Goal: Task Accomplishment & Management: Use online tool/utility

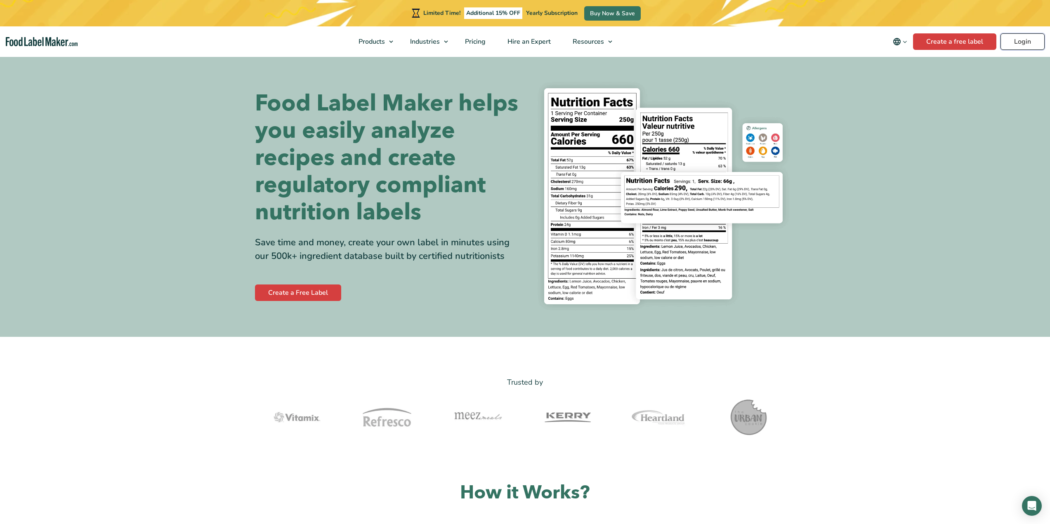
click at [1017, 41] on link "Login" at bounding box center [1022, 41] width 44 height 16
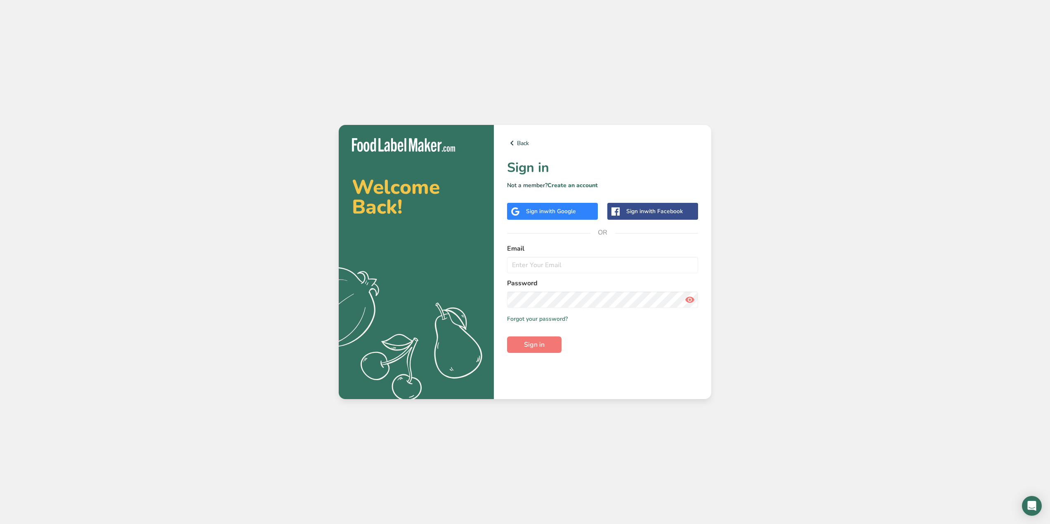
click at [564, 253] on label "Email" at bounding box center [602, 249] width 191 height 10
click at [558, 266] on input "email" at bounding box center [602, 265] width 191 height 16
type input "[PERSON_NAME][EMAIL_ADDRESS][DOMAIN_NAME]"
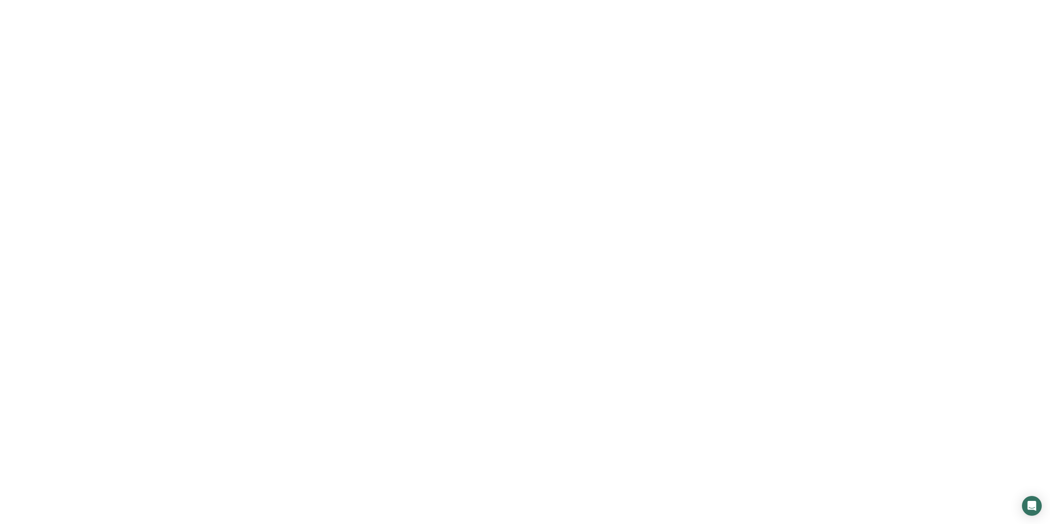
click at [525, 346] on span "Sign in" at bounding box center [534, 345] width 21 height 10
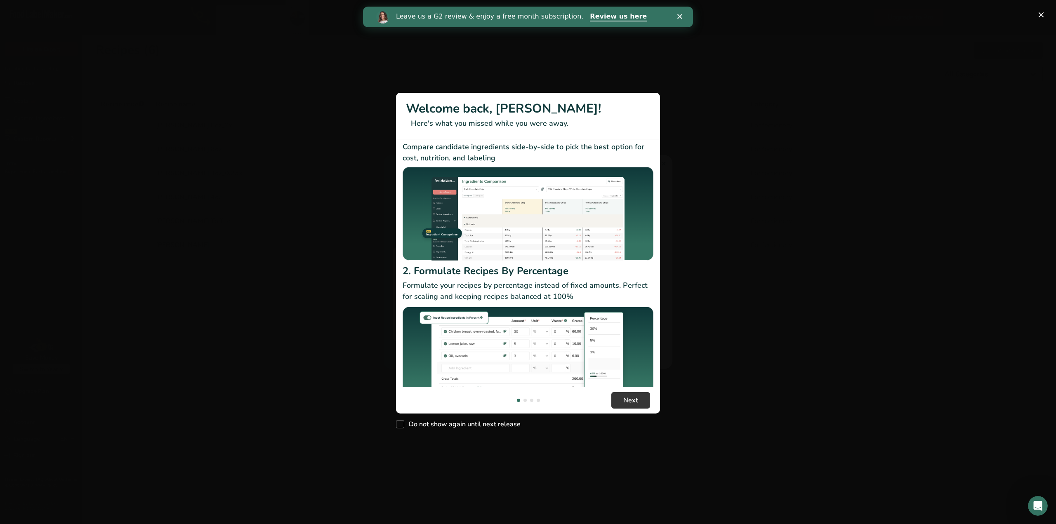
scroll to position [44, 0]
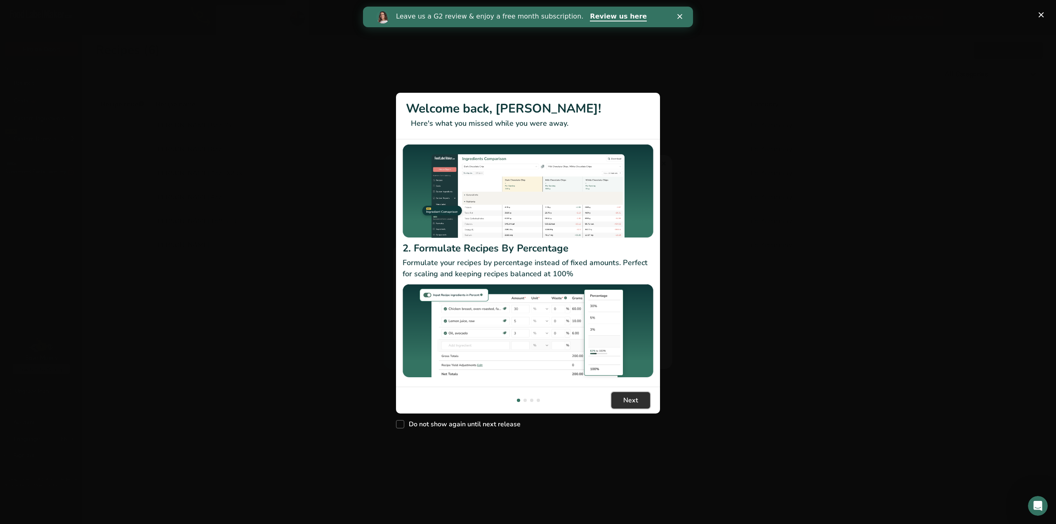
click at [635, 399] on span "Next" at bounding box center [630, 400] width 15 height 10
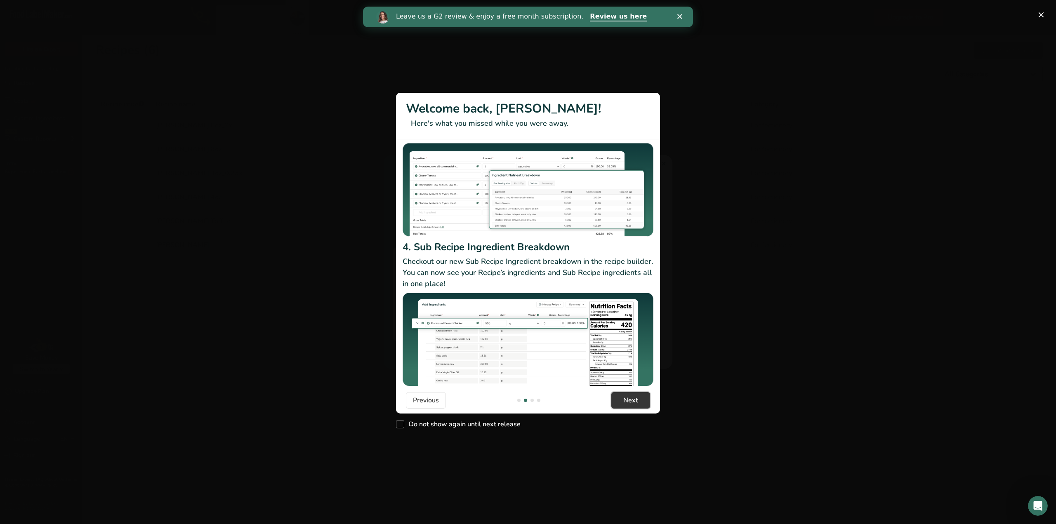
scroll to position [71, 0]
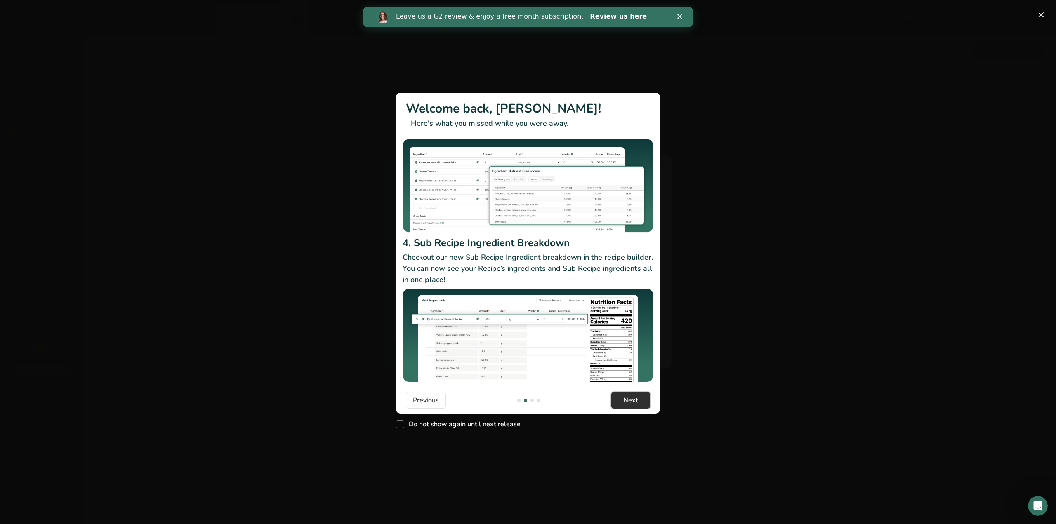
click at [632, 404] on span "Next" at bounding box center [630, 400] width 15 height 10
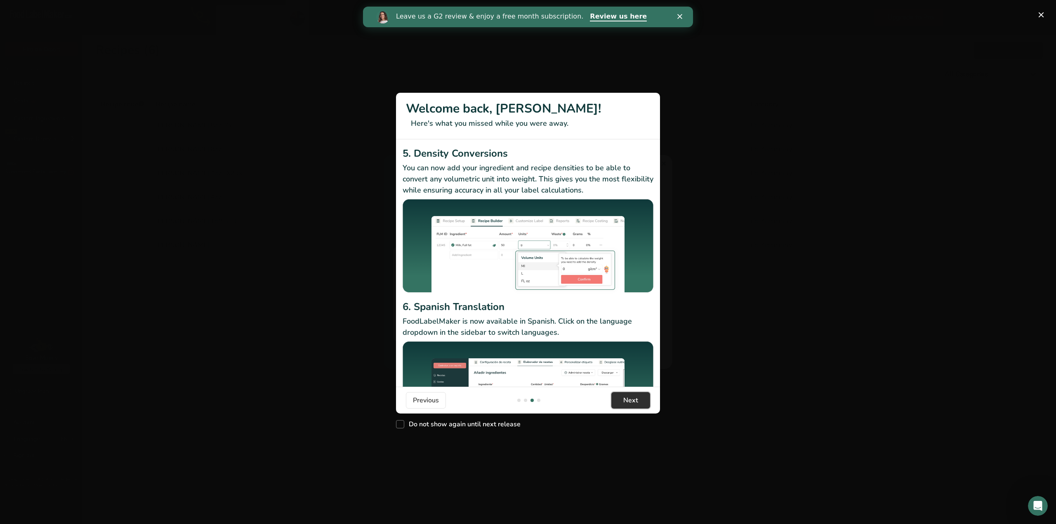
click at [632, 404] on span "Next" at bounding box center [630, 400] width 15 height 10
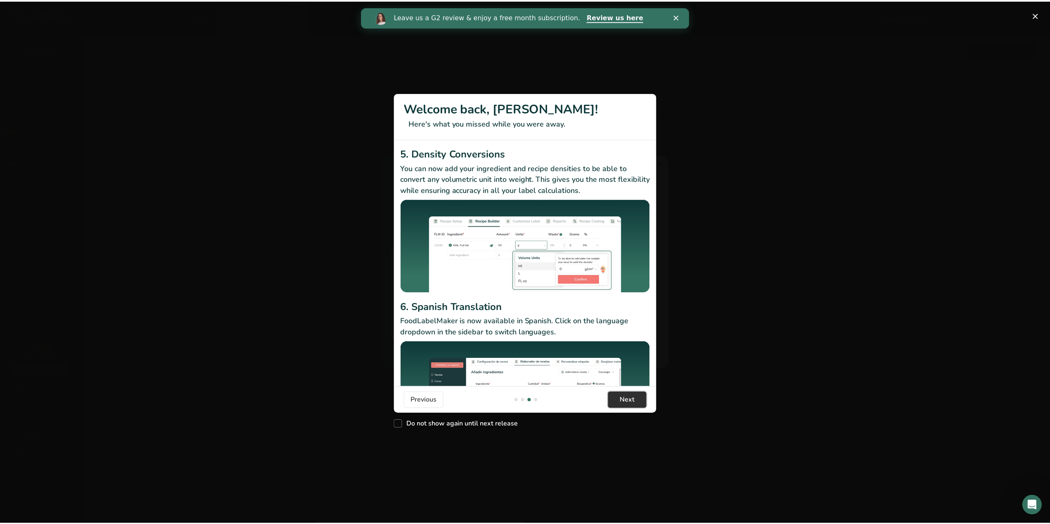
scroll to position [0, 792]
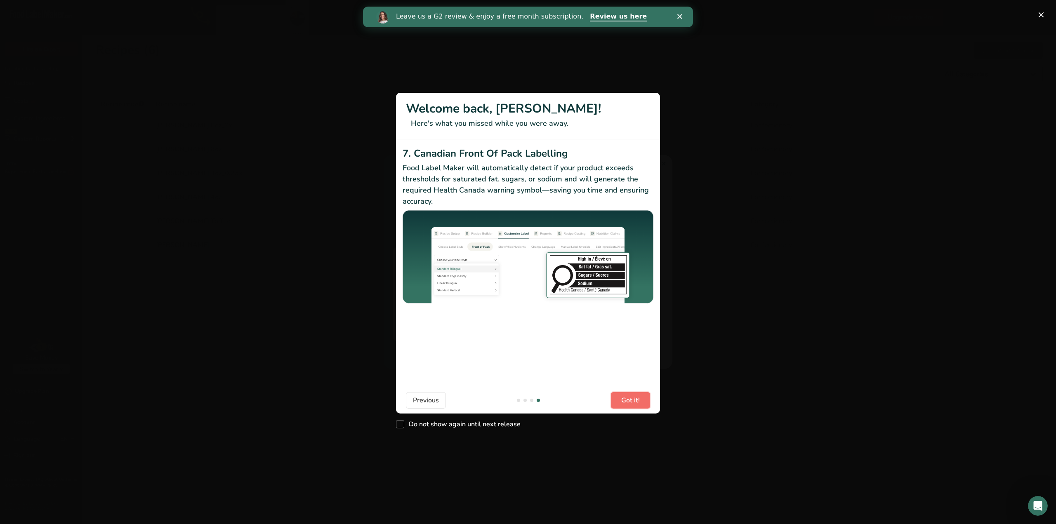
click at [632, 404] on span "Got it!" at bounding box center [630, 400] width 19 height 10
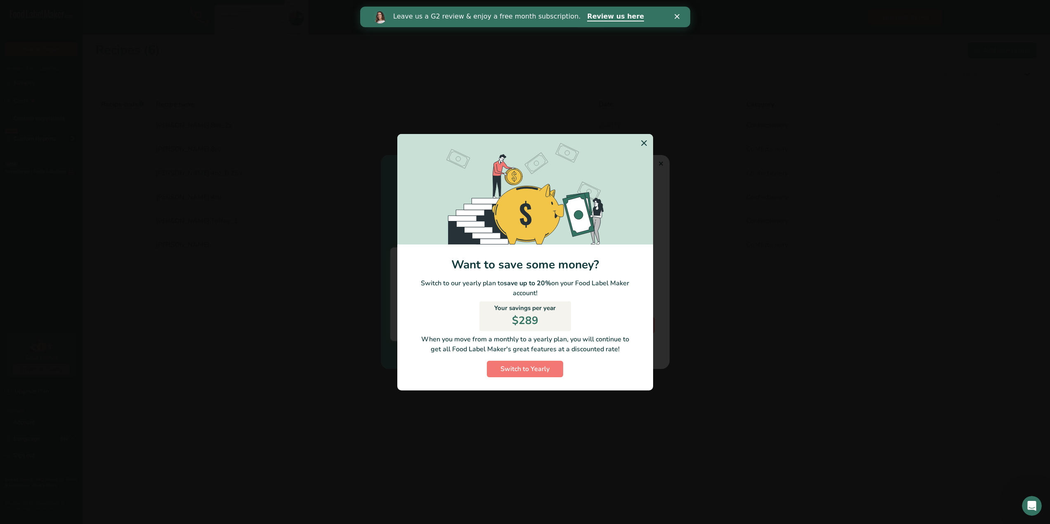
click at [647, 141] on icon "Switch to Yearly Modal" at bounding box center [644, 143] width 10 height 15
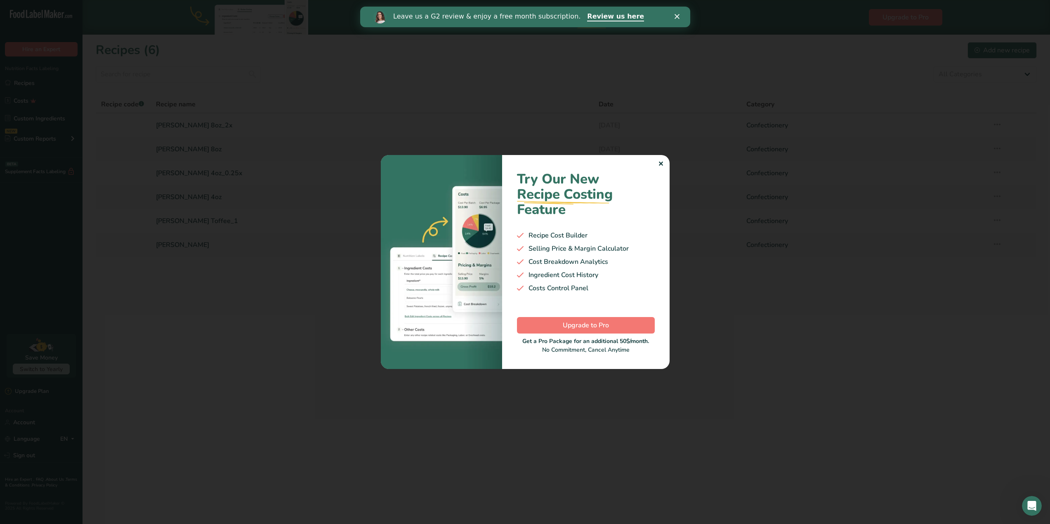
click at [664, 163] on div "Try Our New Recipe Costing .a-29{fill:none;stroke-linecap:round;stroke-width:3p…" at bounding box center [585, 262] width 167 height 214
click at [661, 163] on div "✕" at bounding box center [660, 164] width 5 height 10
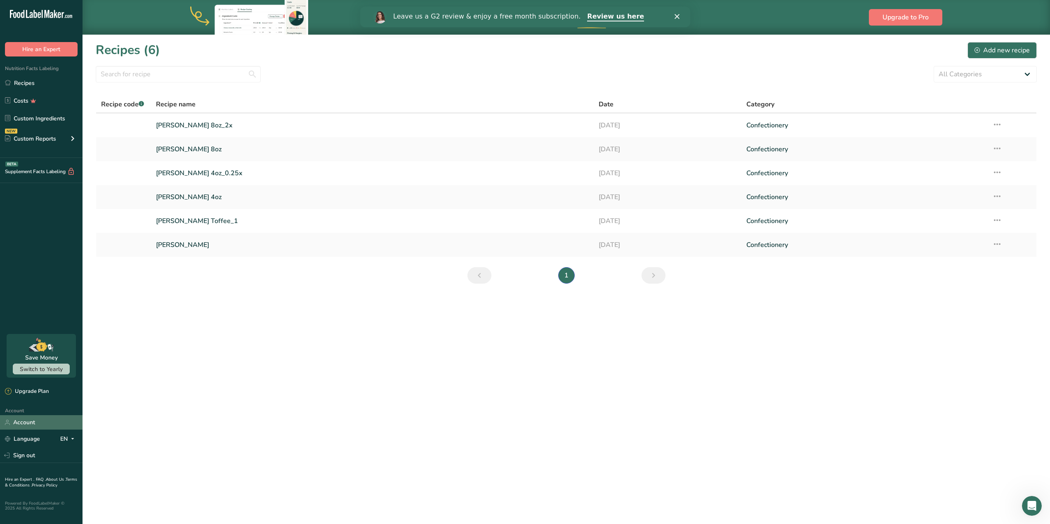
click at [31, 424] on link "Account" at bounding box center [41, 422] width 82 height 14
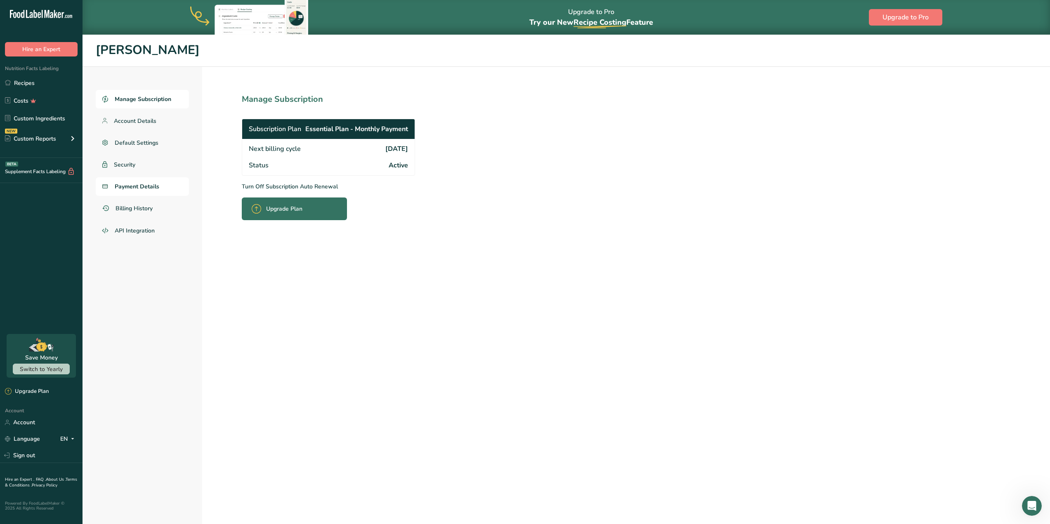
click at [147, 188] on span "Payment Details" at bounding box center [137, 186] width 45 height 9
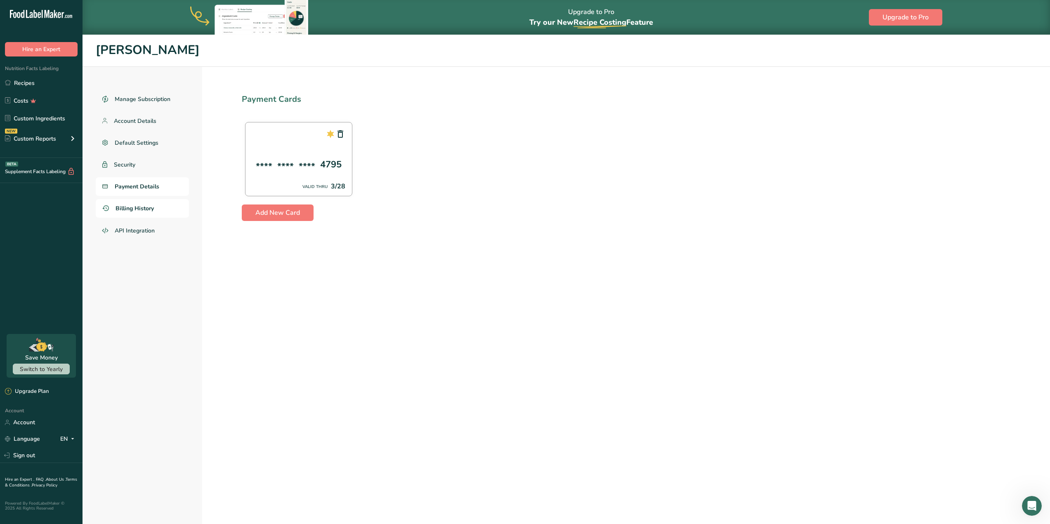
click at [141, 208] on span "Billing History" at bounding box center [134, 208] width 38 height 9
click at [141, 120] on span "Account Details" at bounding box center [135, 121] width 43 height 9
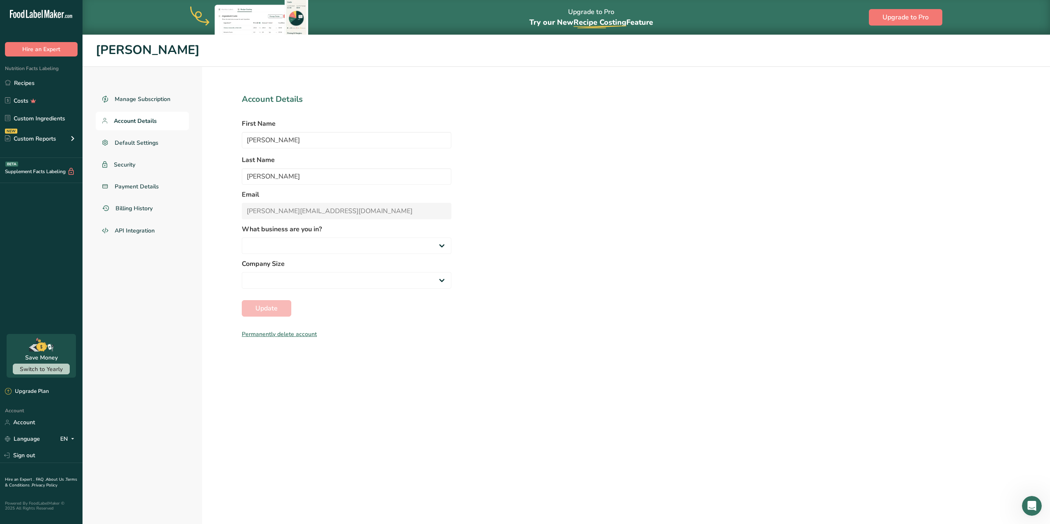
select select
select select "3"
click at [133, 95] on span "Manage Subscription" at bounding box center [143, 99] width 56 height 9
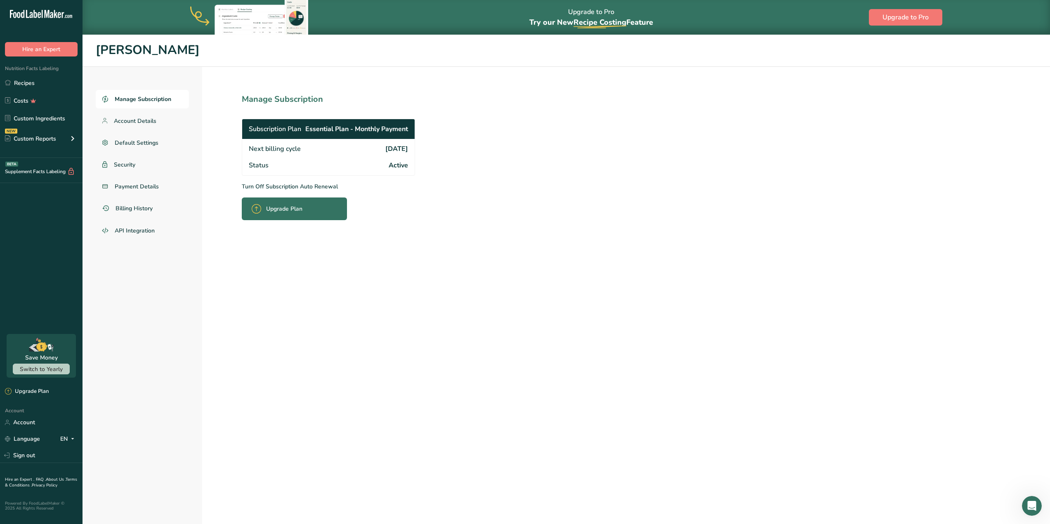
click at [269, 206] on span "Upgrade Plan" at bounding box center [284, 209] width 36 height 9
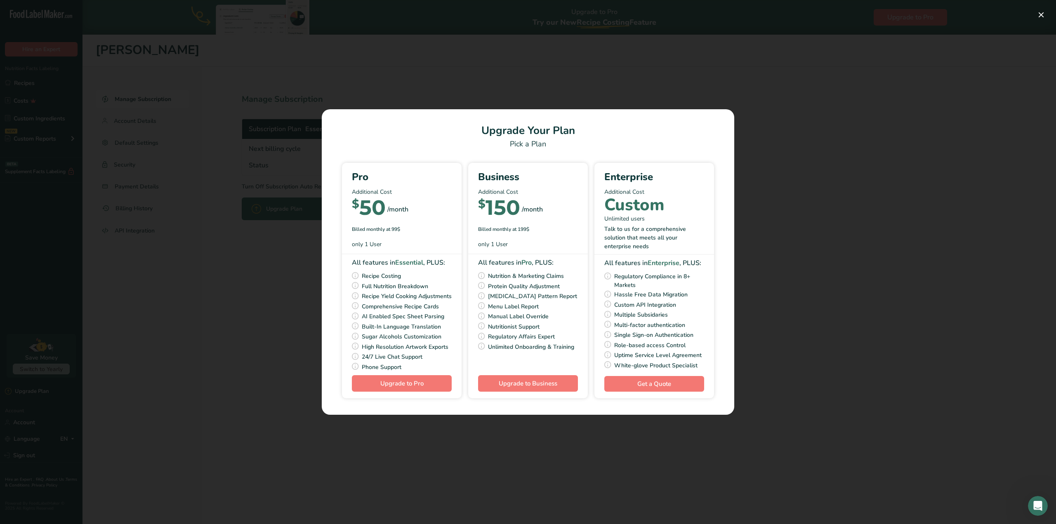
click at [220, 252] on div "Pick Your Pricing Plan Modal" at bounding box center [528, 262] width 1056 height 524
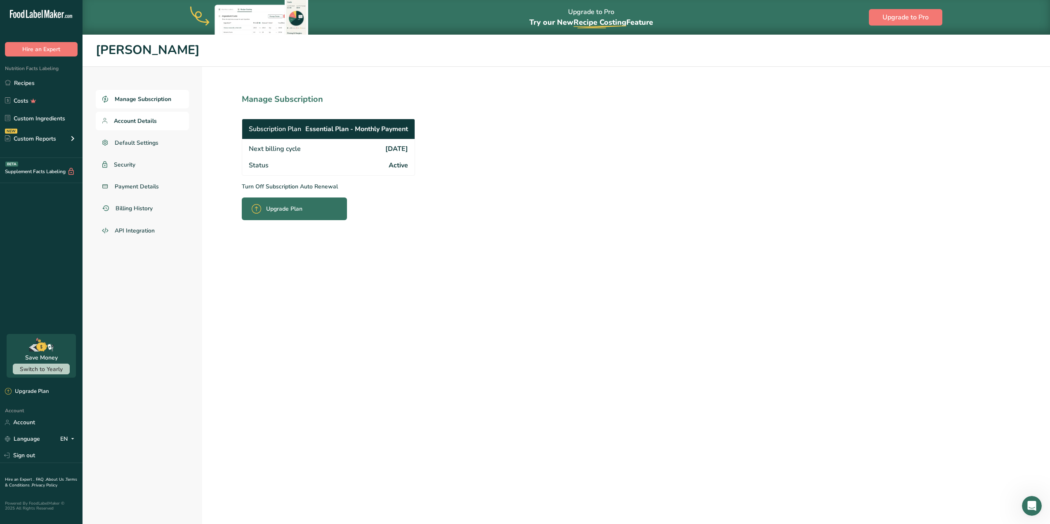
click at [153, 125] on span "Account Details" at bounding box center [135, 121] width 43 height 9
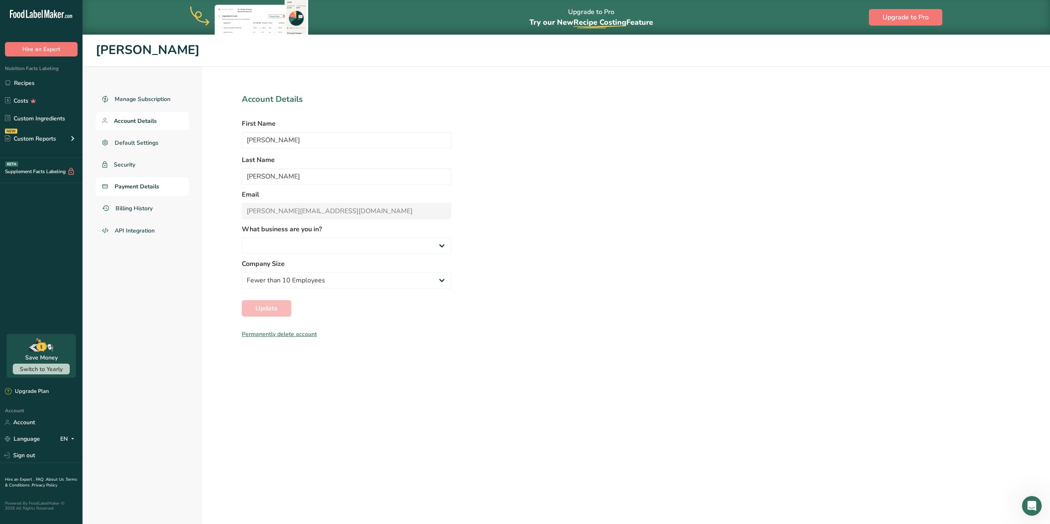
select select "3"
click at [139, 187] on span "Payment Details" at bounding box center [137, 186] width 45 height 9
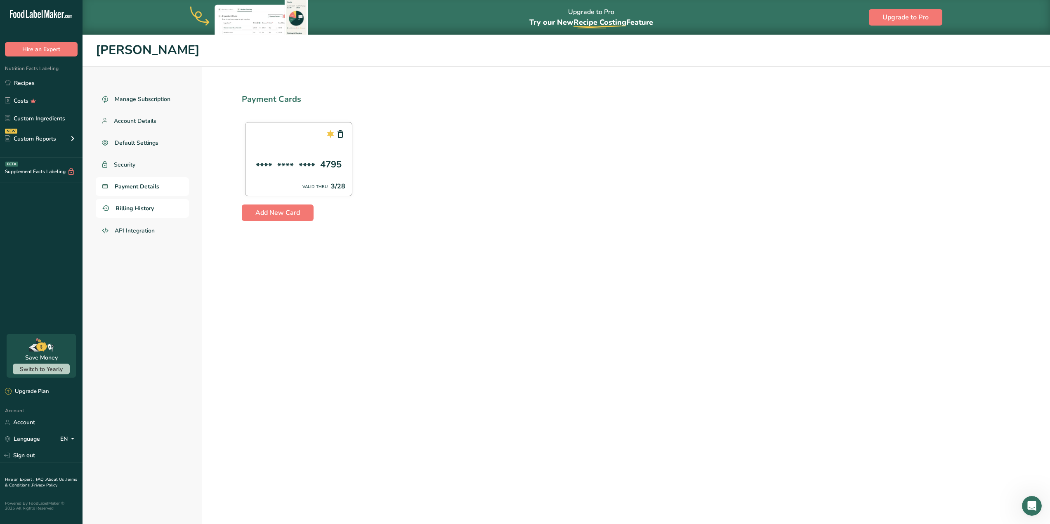
click at [152, 212] on span "Billing History" at bounding box center [134, 208] width 38 height 9
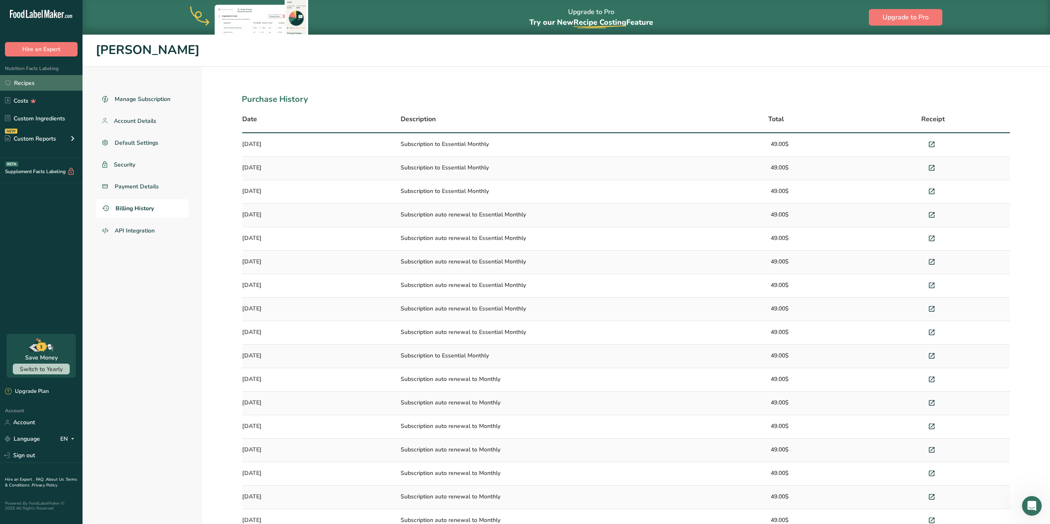
click at [60, 83] on link "Recipes" at bounding box center [41, 83] width 82 height 16
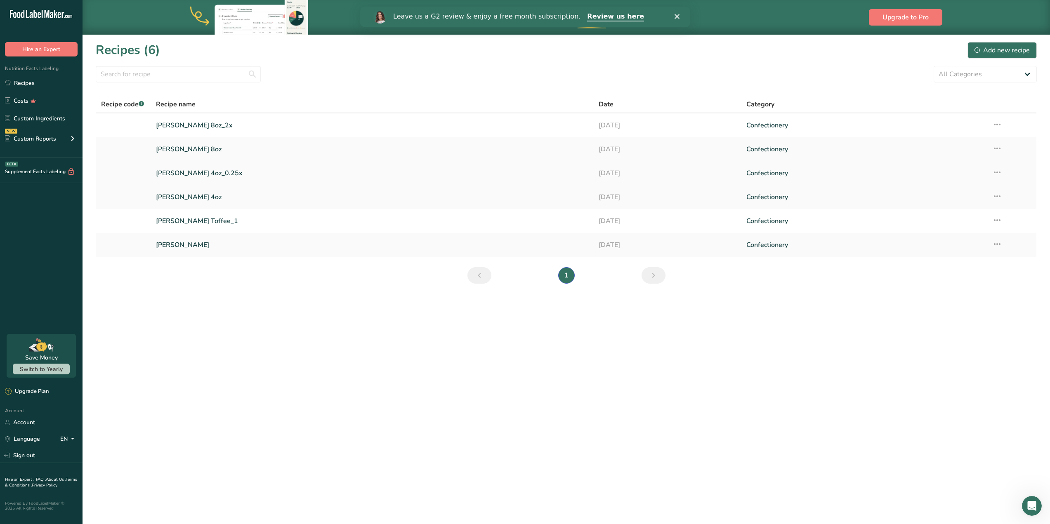
click at [223, 174] on link "[PERSON_NAME] 4oz_0.25x" at bounding box center [372, 173] width 433 height 17
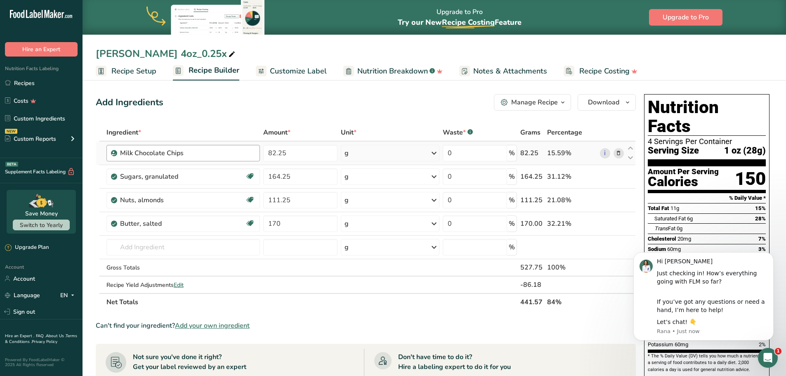
click at [225, 152] on div "Milk Chocolate Chips" at bounding box center [187, 153] width 135 height 10
click at [163, 151] on div "Milk Chocolate Chips" at bounding box center [171, 153] width 103 height 10
click at [140, 153] on div "Milk Chocolate Chips" at bounding box center [171, 153] width 103 height 10
click at [146, 153] on div "Milk Chocolate Chips" at bounding box center [171, 153] width 103 height 10
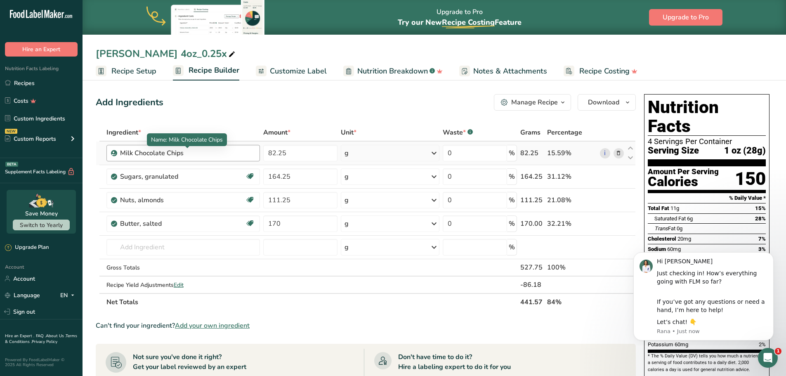
click at [212, 156] on div "Milk Chocolate Chips" at bounding box center [171, 153] width 103 height 10
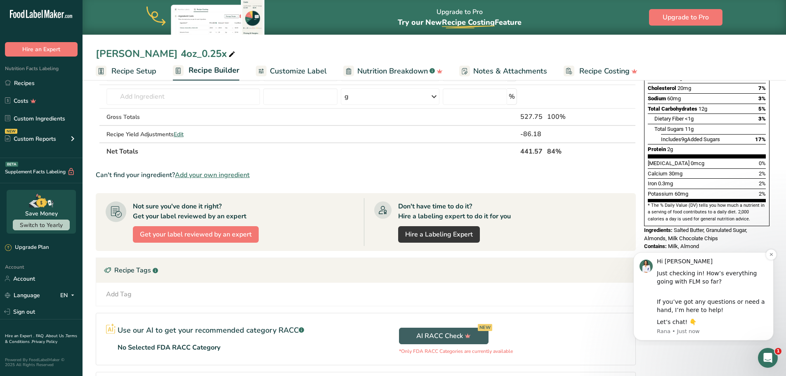
scroll to position [165, 0]
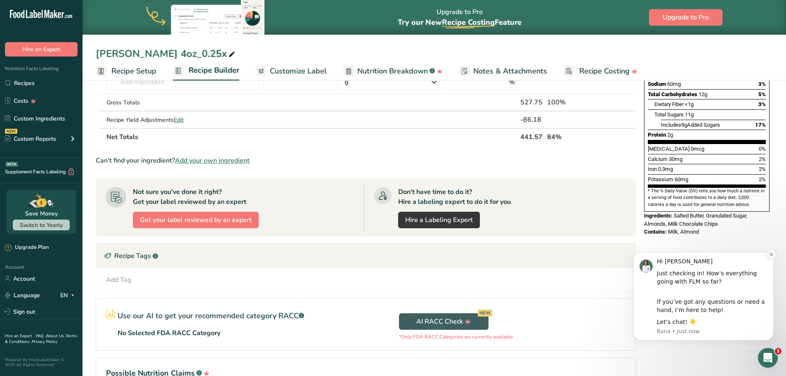
click at [770, 256] on icon "Dismiss notification" at bounding box center [771, 254] width 5 height 5
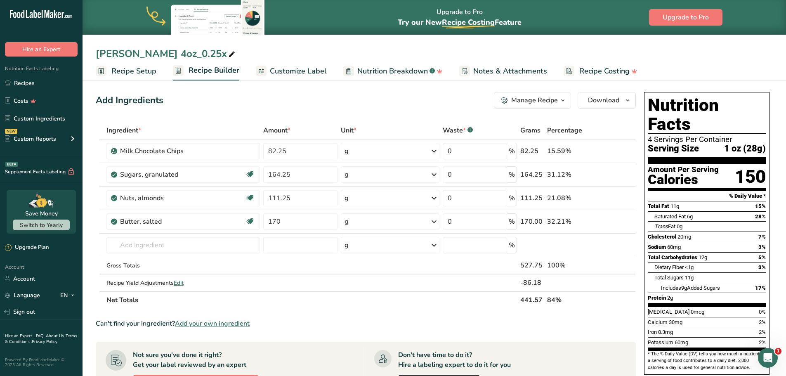
scroll to position [0, 0]
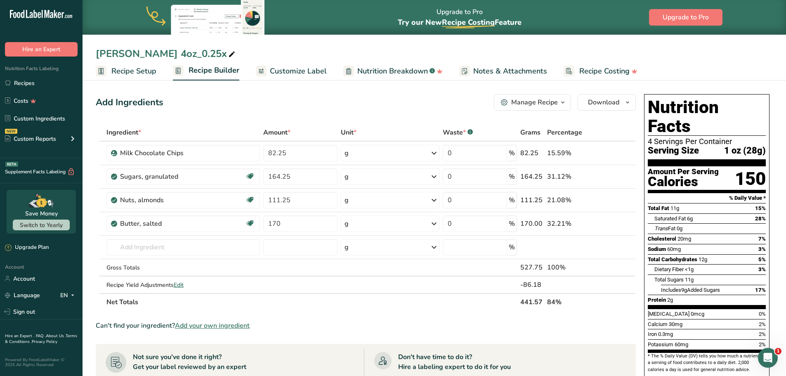
click at [587, 75] on span "Recipe Costing" at bounding box center [604, 71] width 50 height 11
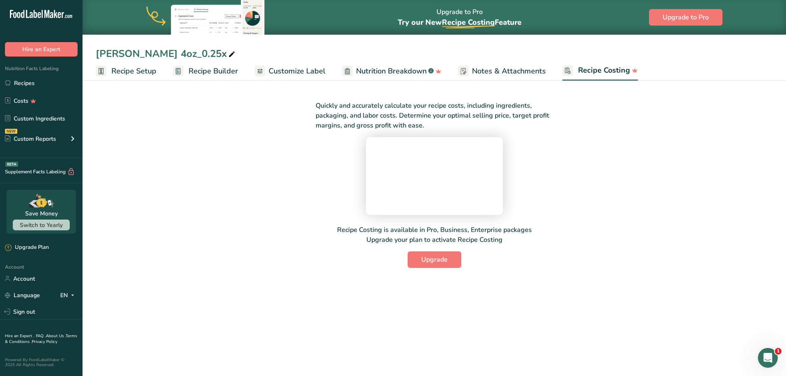
click at [243, 162] on section "Quickly and accurately calculate your recipe costs, including ingredients, pack…" at bounding box center [433, 179] width 703 height 203
click at [211, 138] on section "Quickly and accurately calculate your recipe costs, including ingredients, pack…" at bounding box center [433, 179] width 703 height 203
click at [228, 136] on section "Quickly and accurately calculate your recipe costs, including ingredients, pack…" at bounding box center [433, 179] width 703 height 203
click at [390, 71] on span "Nutrition Breakdown" at bounding box center [391, 71] width 71 height 11
click at [282, 73] on span "Customize Label" at bounding box center [296, 71] width 57 height 11
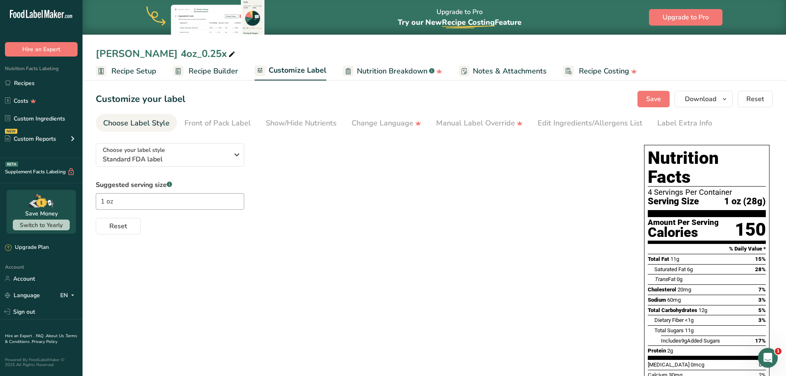
click at [153, 79] on link "Recipe Setup" at bounding box center [126, 71] width 61 height 19
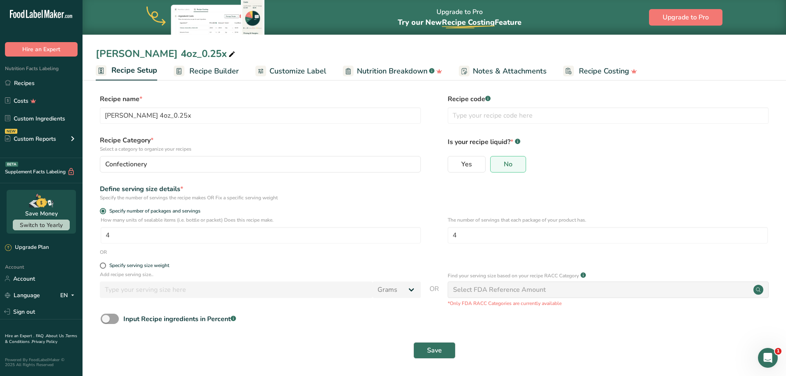
click at [227, 55] on span at bounding box center [232, 54] width 10 height 10
click at [281, 53] on input "[PERSON_NAME] 4oz_0.25x" at bounding box center [434, 53] width 677 height 15
click at [27, 82] on link "Recipes" at bounding box center [41, 83] width 82 height 16
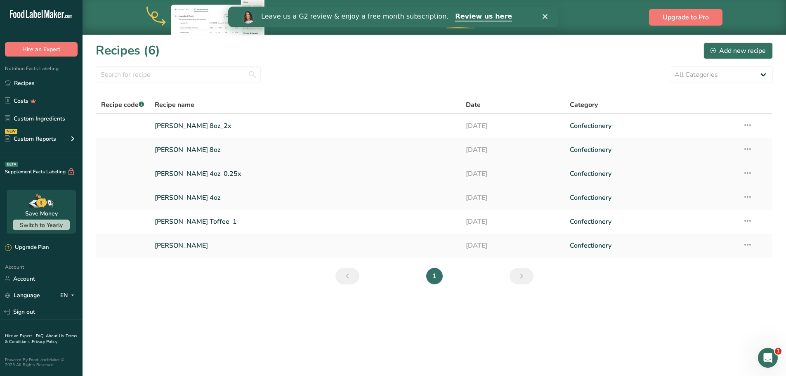
click at [747, 175] on icon at bounding box center [747, 172] width 10 height 15
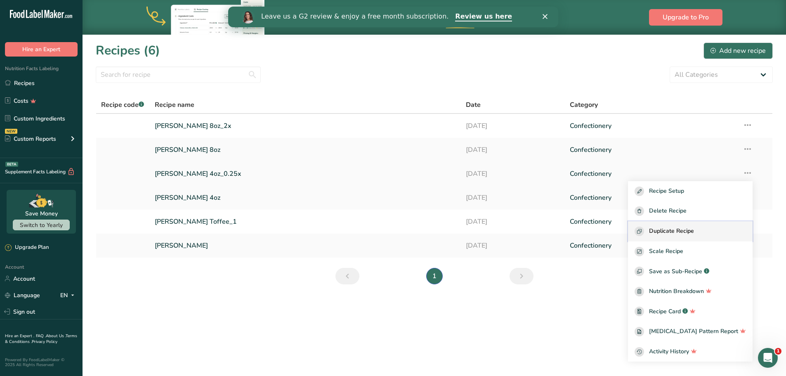
click at [694, 232] on span "Duplicate Recipe" at bounding box center [671, 230] width 45 height 9
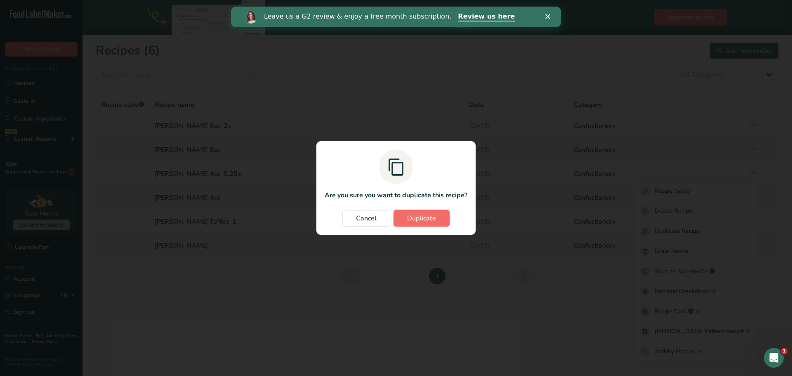
click at [439, 215] on button "Duplicate" at bounding box center [421, 218] width 56 height 16
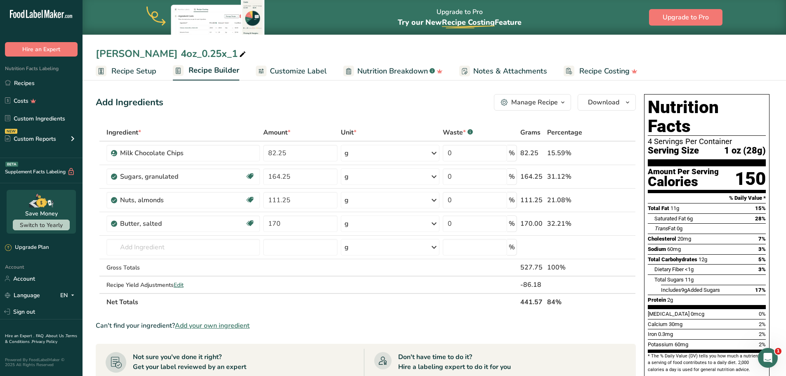
click at [239, 52] on icon at bounding box center [242, 55] width 7 height 12
click at [211, 54] on input "[PERSON_NAME] 4oz_0.25x_1" at bounding box center [434, 53] width 677 height 15
drag, startPoint x: 184, startPoint y: 54, endPoint x: 246, endPoint y: 55, distance: 61.5
click at [246, 55] on input "[PERSON_NAME] 4oz_0.25x_1" at bounding box center [434, 53] width 677 height 15
type input "[PERSON_NAME] 4oz White Chocolate"
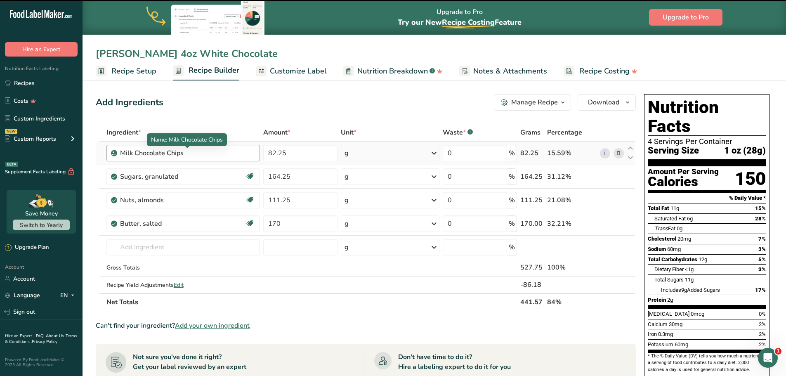
click at [226, 151] on div "Milk Chocolate Chips" at bounding box center [187, 153] width 135 height 10
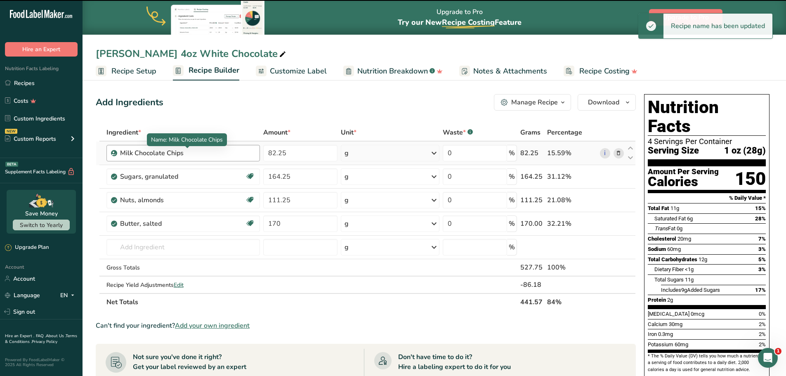
click at [200, 149] on div "Milk Chocolate Chips" at bounding box center [171, 153] width 103 height 10
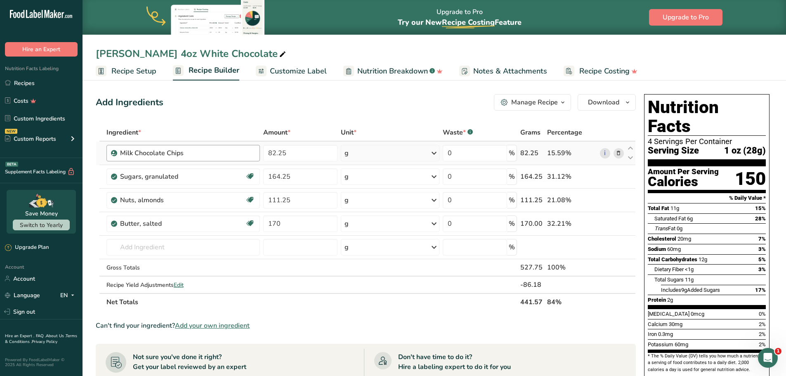
click at [232, 149] on div "Milk Chocolate Chips" at bounding box center [187, 153] width 135 height 10
click at [195, 156] on div "Milk Chocolate Chips" at bounding box center [171, 153] width 103 height 10
click at [178, 153] on div "Milk Chocolate Chips" at bounding box center [171, 153] width 103 height 10
click at [152, 153] on div "Milk Chocolate Chips" at bounding box center [171, 153] width 103 height 10
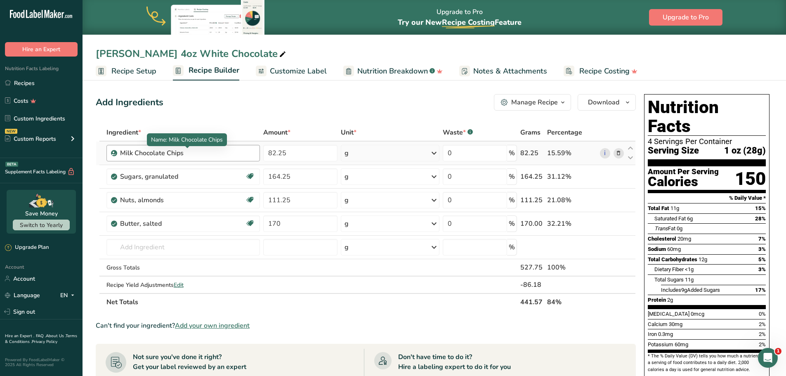
click at [138, 153] on div "Milk Chocolate Chips" at bounding box center [171, 153] width 103 height 10
click at [120, 153] on div "Milk Chocolate Chips" at bounding box center [171, 153] width 103 height 10
click at [207, 154] on div "Milk Chocolate Chips" at bounding box center [171, 153] width 103 height 10
click at [604, 153] on link "i" at bounding box center [605, 153] width 10 height 10
click at [209, 158] on div "Milk Chocolate Chips" at bounding box center [171, 153] width 103 height 10
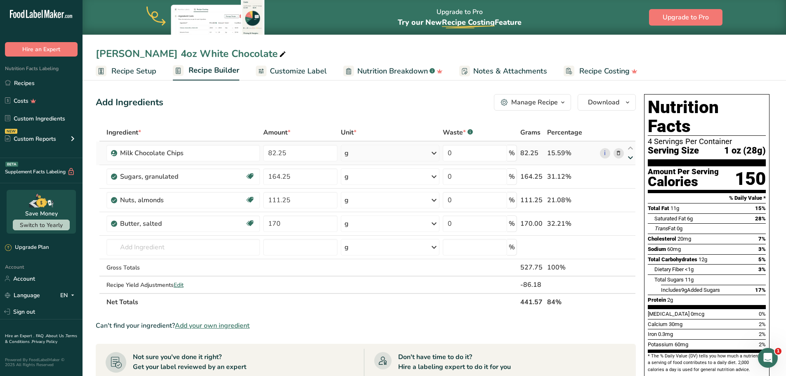
click at [631, 160] on icon at bounding box center [630, 158] width 10 height 6
type input "164.25"
type input "82.25"
click at [631, 149] on icon at bounding box center [630, 148] width 10 height 6
click at [629, 171] on icon at bounding box center [630, 172] width 10 height 6
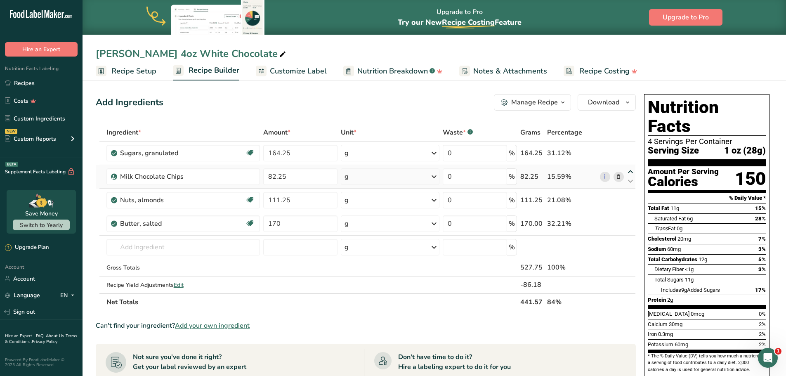
type input "82.25"
type input "164.25"
click at [162, 150] on div "Milk Chocolate Chips" at bounding box center [171, 153] width 103 height 10
click at [122, 73] on span "Recipe Setup" at bounding box center [133, 71] width 45 height 11
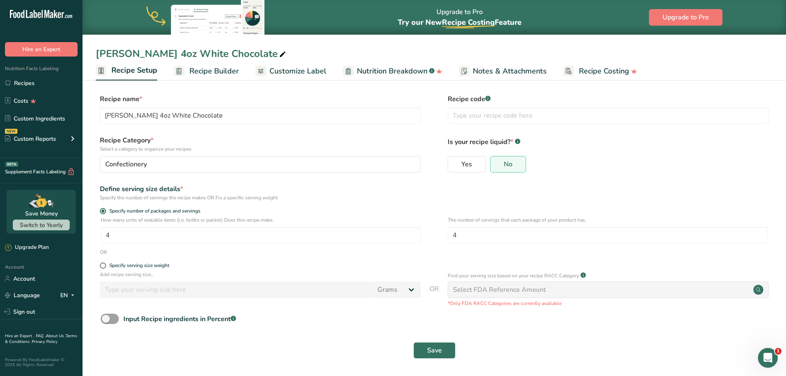
scroll to position [1, 0]
click at [215, 75] on span "Recipe Builder" at bounding box center [213, 71] width 49 height 11
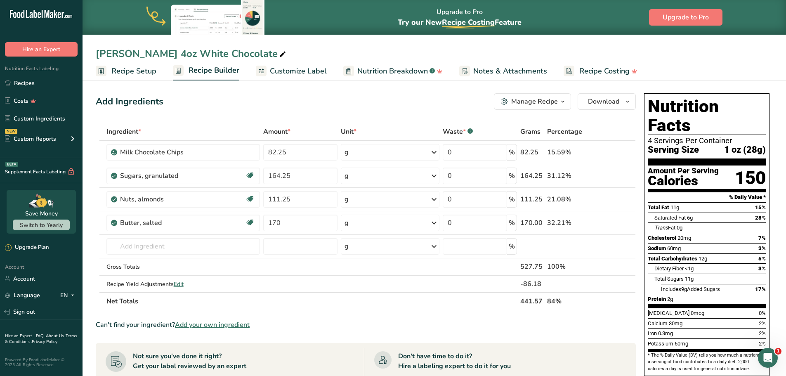
click at [290, 71] on span "Customize Label" at bounding box center [298, 71] width 57 height 11
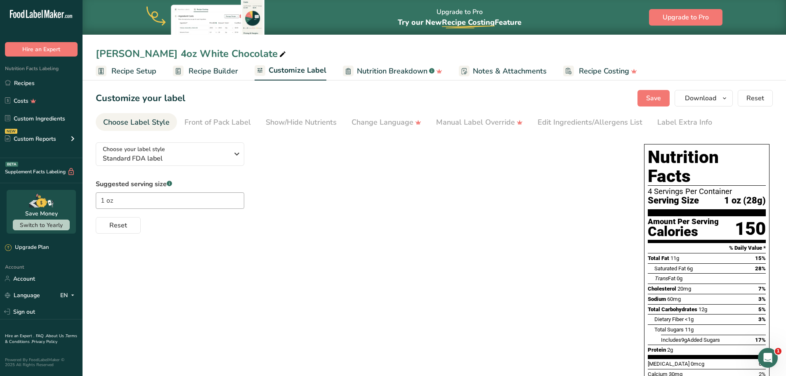
click at [207, 71] on span "Recipe Builder" at bounding box center [212, 71] width 49 height 11
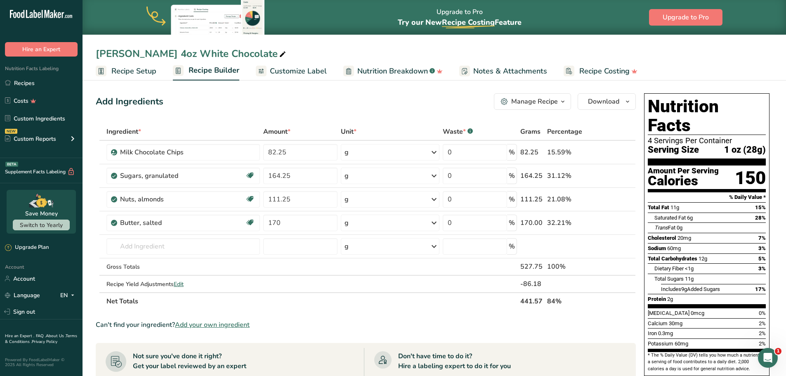
click at [554, 106] on div "Manage Recipe" at bounding box center [534, 102] width 47 height 10
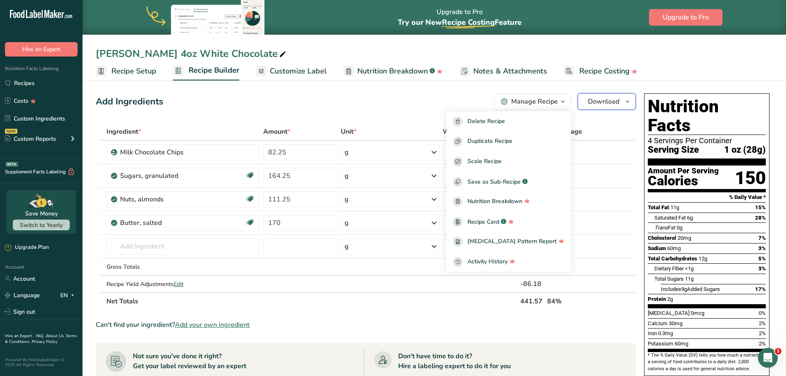
click at [614, 107] on button "Download" at bounding box center [606, 101] width 58 height 16
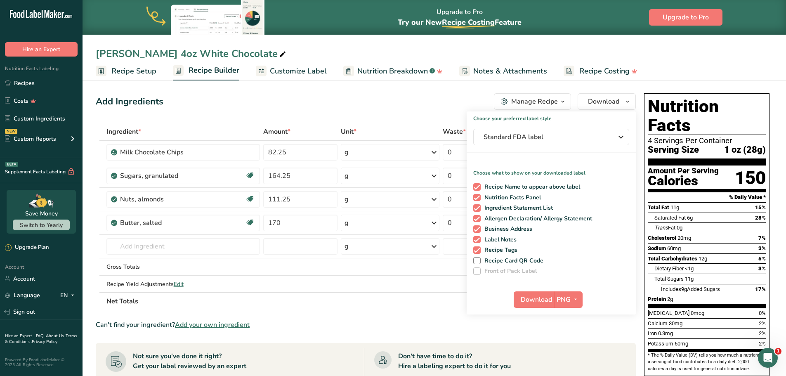
click at [352, 113] on div "Add Ingredients Manage Recipe Delete Recipe Duplicate Recipe Scale Recipe Save …" at bounding box center [368, 335] width 545 height 490
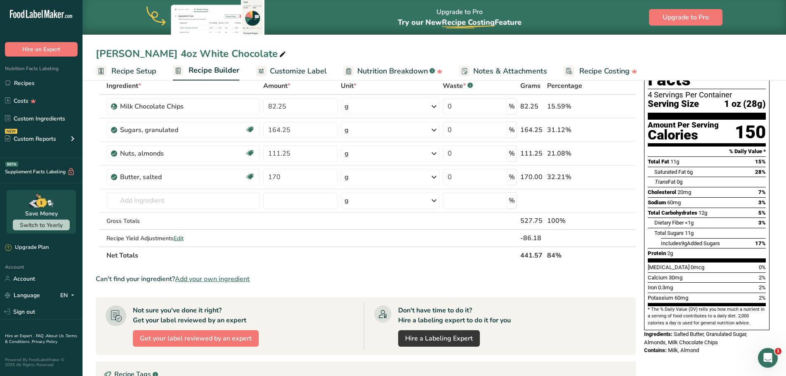
scroll to position [42, 0]
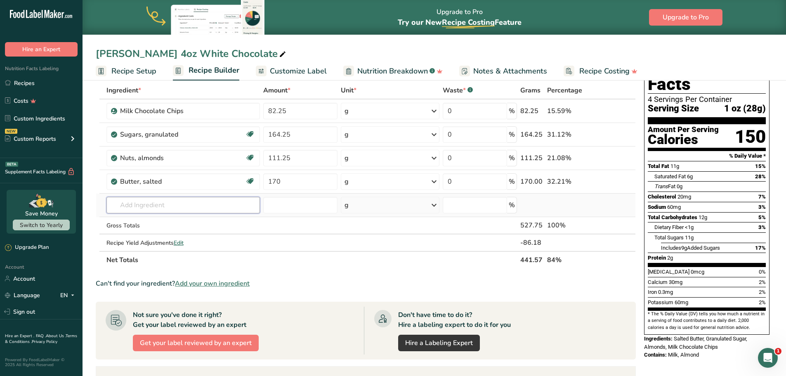
click at [171, 210] on input "text" at bounding box center [182, 205] width 153 height 16
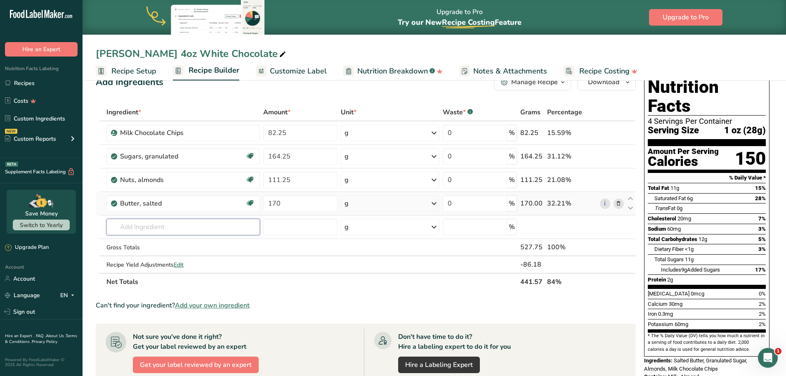
scroll to position [0, 0]
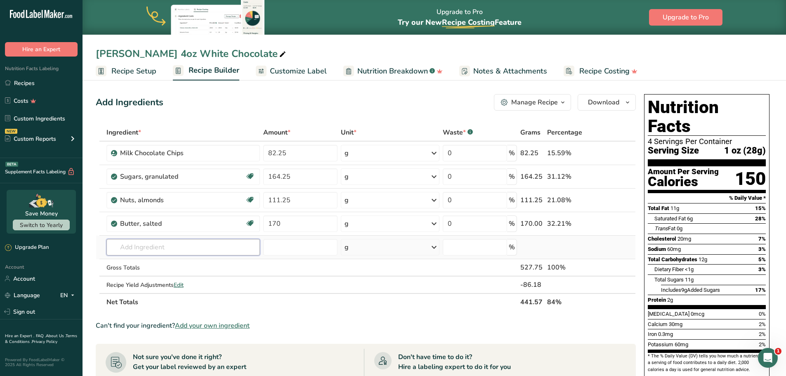
click at [202, 250] on input "text" at bounding box center [182, 247] width 153 height 16
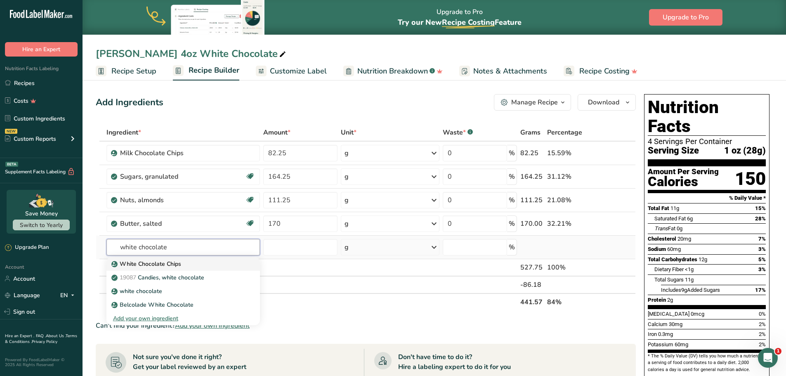
type input "white chocolate"
click at [175, 264] on p "White Chocolate Chips" at bounding box center [147, 263] width 68 height 9
type input "White Chocolate Chips"
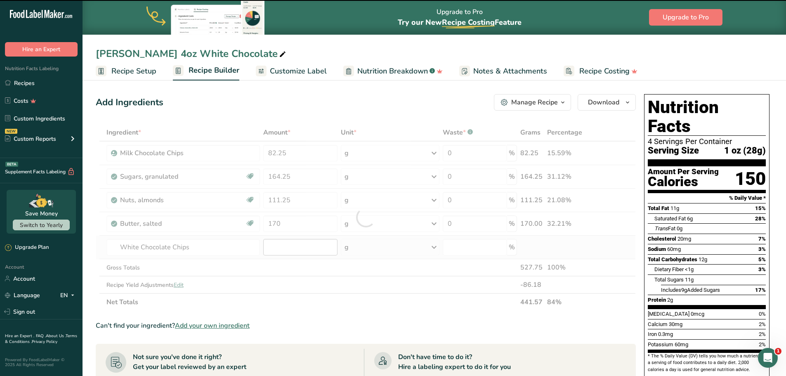
type input "0"
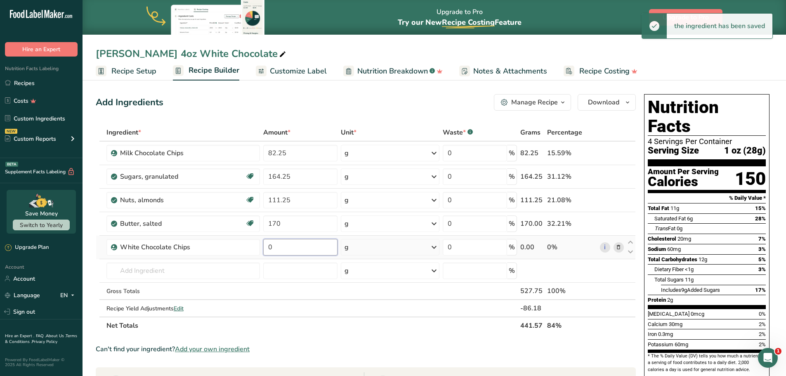
click at [299, 247] on input "0" at bounding box center [300, 247] width 74 height 16
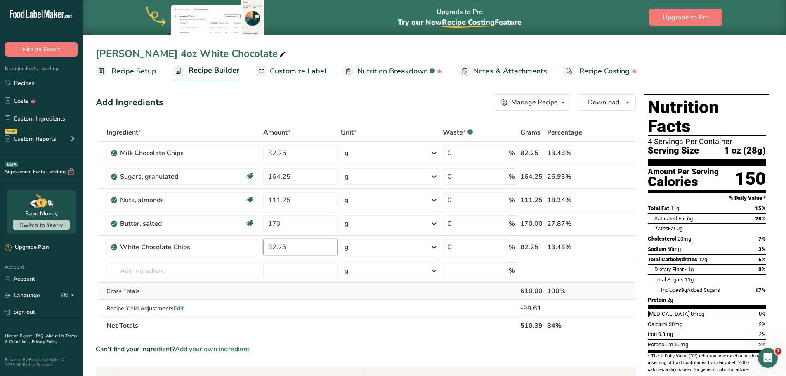
type input "82.25"
click at [341, 291] on div "Ingredient * Amount * Unit * Waste * .a-a{fill:#347362;}.b-a{fill:#fff;} Grams …" at bounding box center [366, 229] width 540 height 210
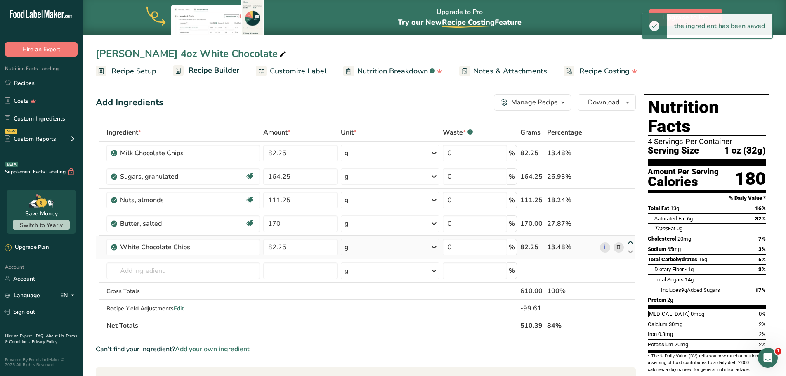
click at [631, 242] on icon at bounding box center [630, 242] width 10 height 6
type input "82.25"
type input "170"
click at [631, 242] on icon at bounding box center [630, 242] width 10 height 6
type input "170"
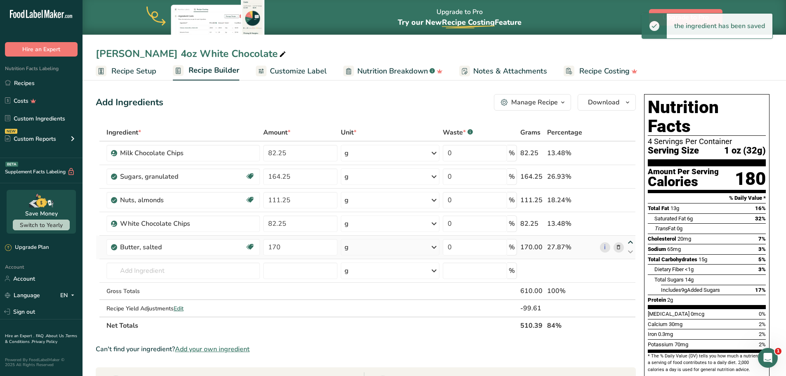
type input "82.25"
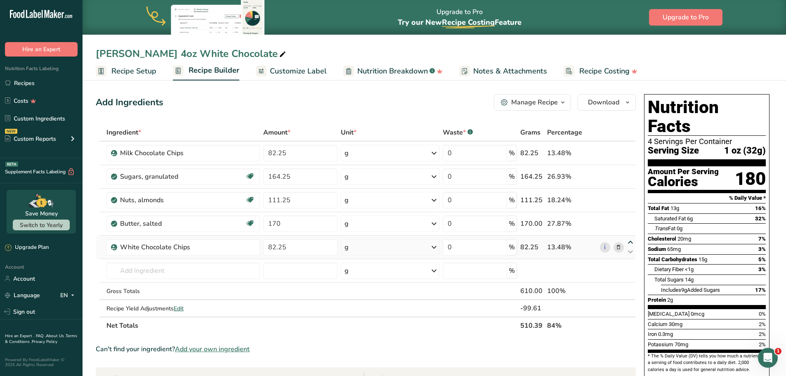
click at [631, 242] on icon at bounding box center [630, 242] width 10 height 6
type input "82.25"
type input "170"
drag, startPoint x: 590, startPoint y: 225, endPoint x: 590, endPoint y: 212, distance: 12.4
click at [590, 212] on td "13.48%" at bounding box center [571, 224] width 53 height 24
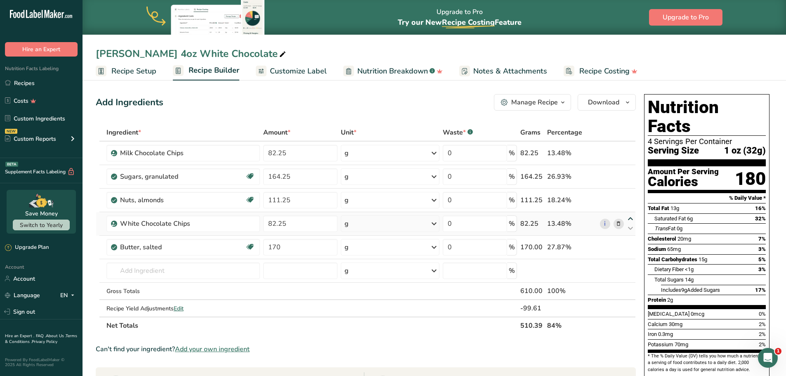
click at [630, 219] on icon at bounding box center [630, 219] width 10 height 6
type input "82.25"
type input "111.25"
click at [632, 193] on icon at bounding box center [630, 195] width 10 height 6
type input "82.25"
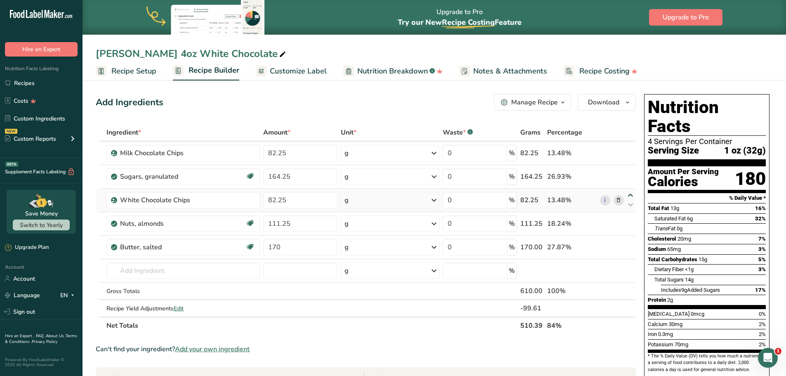
type input "164.25"
click at [621, 152] on icon at bounding box center [618, 153] width 6 height 9
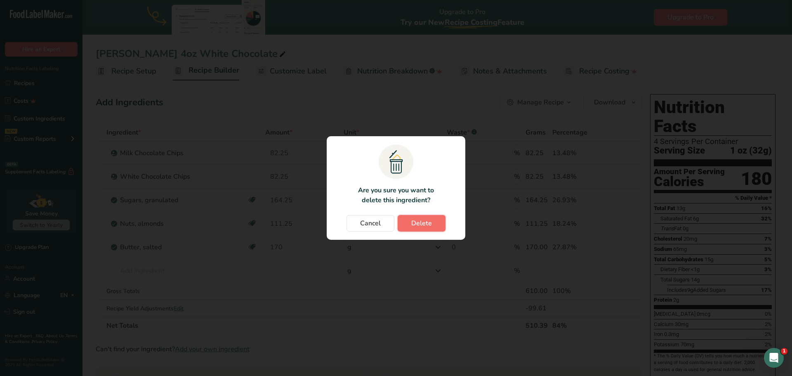
click at [423, 224] on span "Delete" at bounding box center [421, 223] width 21 height 10
type input "164.25"
type input "111.25"
type input "170"
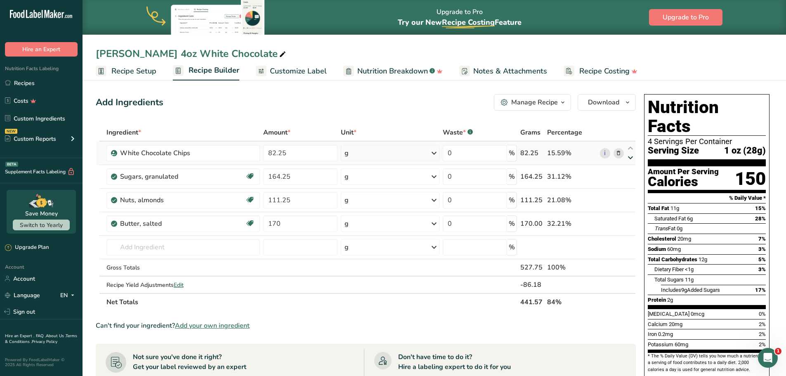
click at [632, 158] on icon at bounding box center [630, 158] width 10 height 6
type input "164.25"
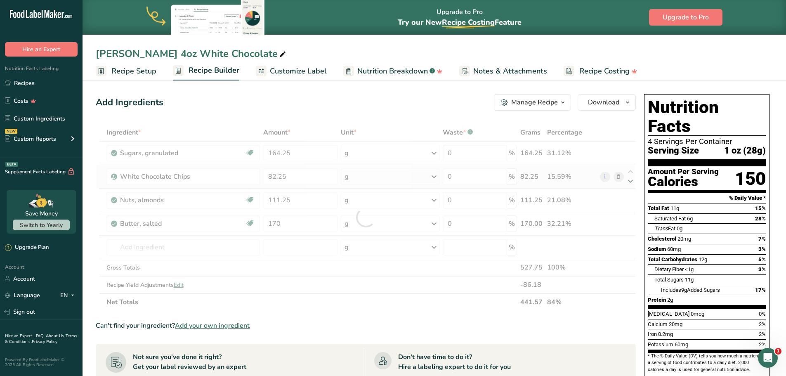
click at [633, 181] on div at bounding box center [366, 217] width 540 height 187
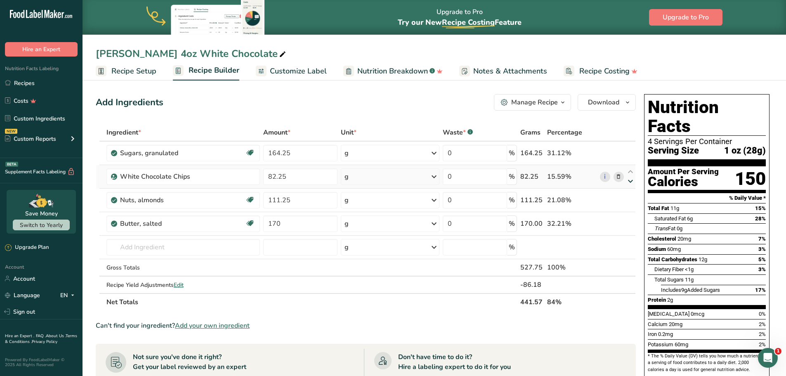
click at [630, 179] on icon at bounding box center [630, 181] width 10 height 6
type input "111.25"
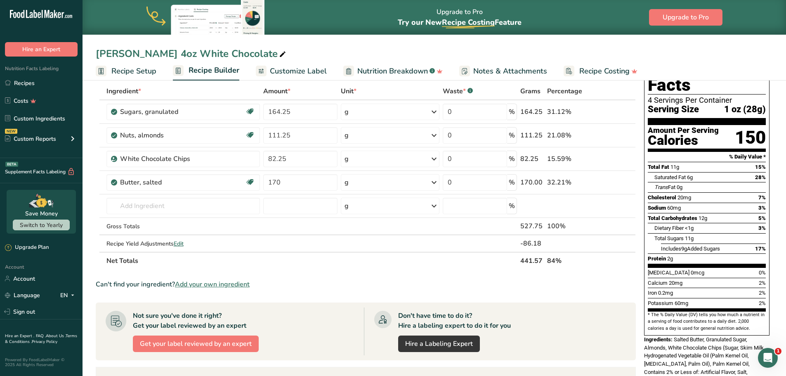
scroll to position [82, 0]
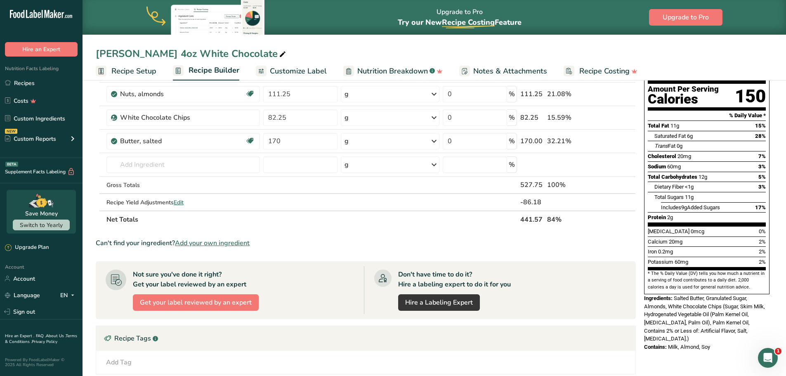
click at [684, 295] on span "Salted Butter, Granulated Sugar, Almonds, White Chocolate Chips (Sugar, Skim Mi…" at bounding box center [704, 318] width 121 height 47
click at [675, 295] on span "Salted Butter, Granulated Sugar, Almonds, White Chocolate Chips (Sugar, Skim Mi…" at bounding box center [704, 318] width 121 height 47
drag, startPoint x: 693, startPoint y: 290, endPoint x: 711, endPoint y: 290, distance: 18.1
click at [698, 295] on span "Salted Butter, Granulated Sugar, Almonds, White Chocolate Chips (Sugar, Skim Mi…" at bounding box center [704, 318] width 121 height 47
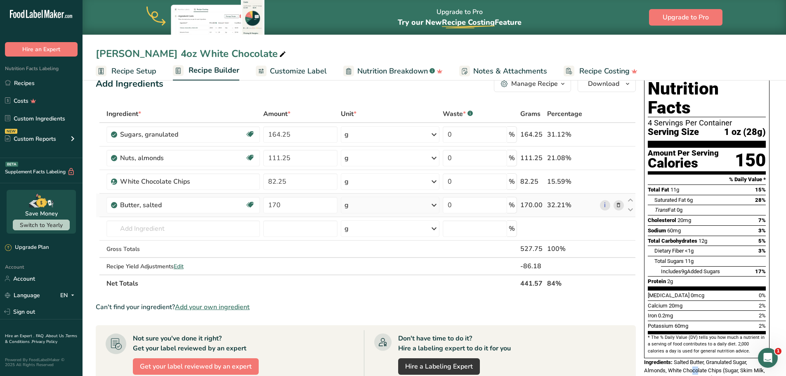
scroll to position [0, 0]
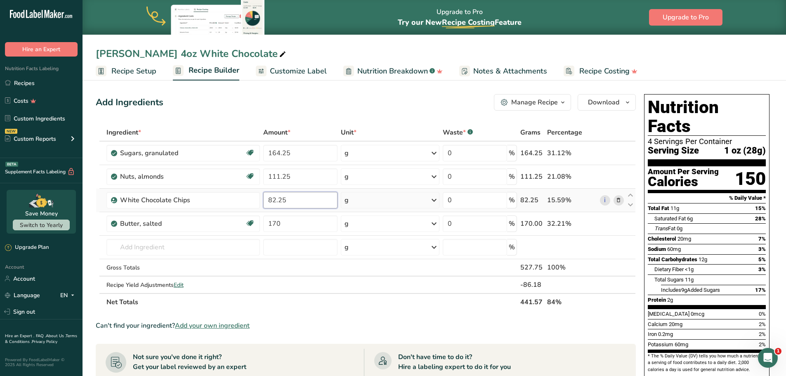
click at [308, 198] on input "82.25" at bounding box center [300, 200] width 74 height 16
drag, startPoint x: 319, startPoint y: 197, endPoint x: 234, endPoint y: 193, distance: 85.0
click at [234, 193] on tr "White Chocolate Chips 82.25 g Weight Units g kg mg See more Volume Units l Volu…" at bounding box center [365, 200] width 539 height 24
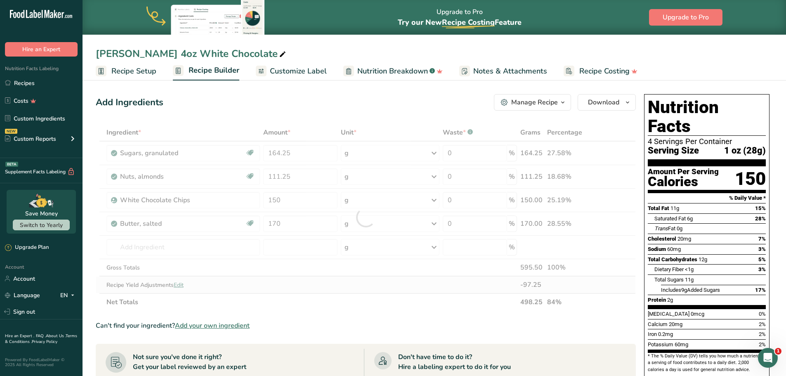
click at [446, 289] on div "Ingredient * Amount * Unit * Waste * .a-a{fill:#347362;}.b-a{fill:#fff;} Grams …" at bounding box center [366, 217] width 540 height 187
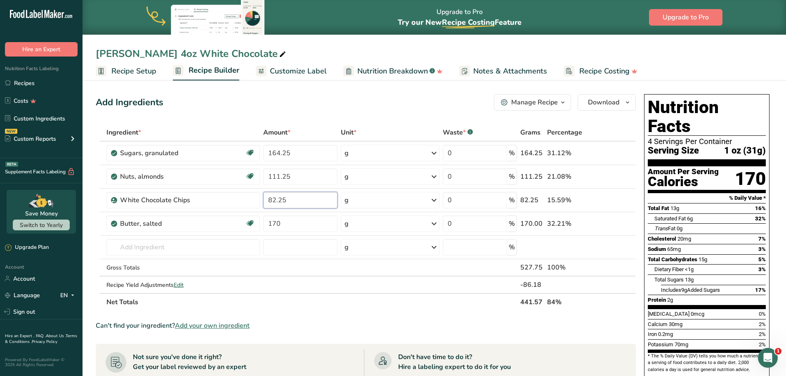
type input "82.25"
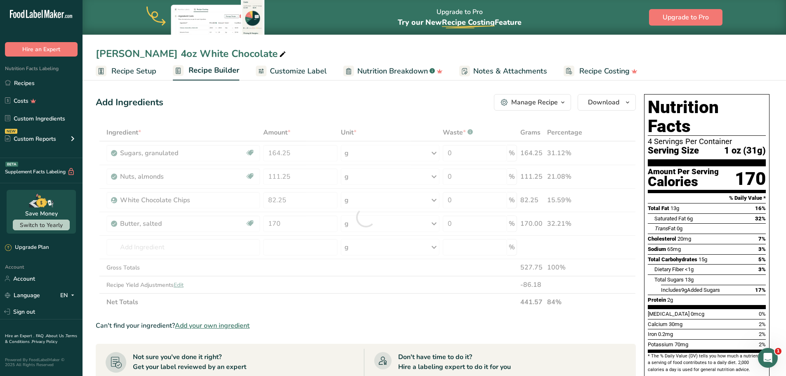
click at [358, 309] on div "Ingredient * Amount * Unit * Waste * .a-a{fill:#347362;}.b-a{fill:#fff;} Grams …" at bounding box center [366, 217] width 540 height 187
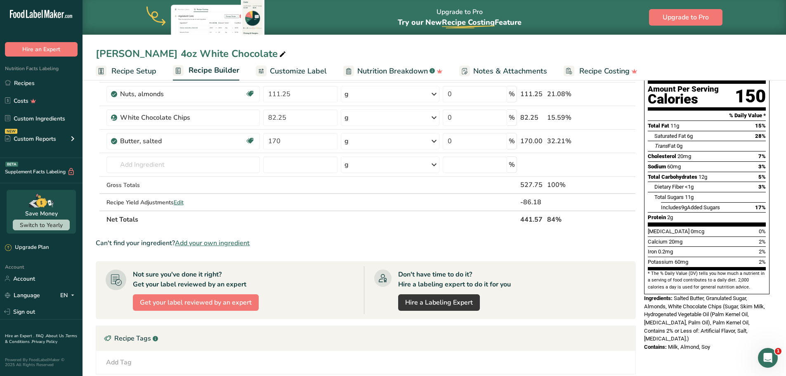
scroll to position [124, 0]
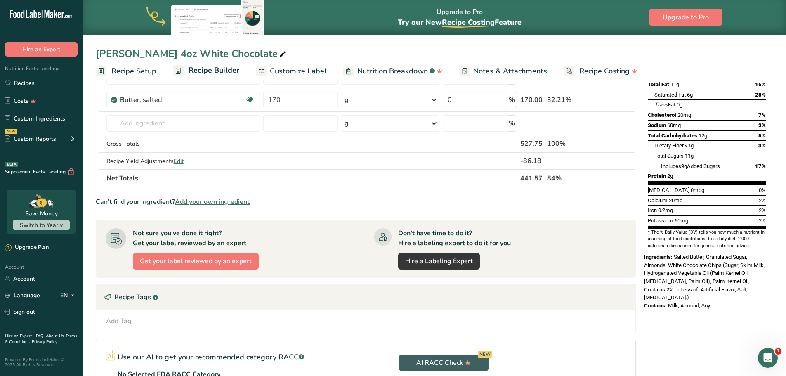
drag, startPoint x: 669, startPoint y: 280, endPoint x: 716, endPoint y: 279, distance: 47.0
click at [716, 301] on div "Contains: Milk, Almond, Soy" at bounding box center [706, 305] width 125 height 8
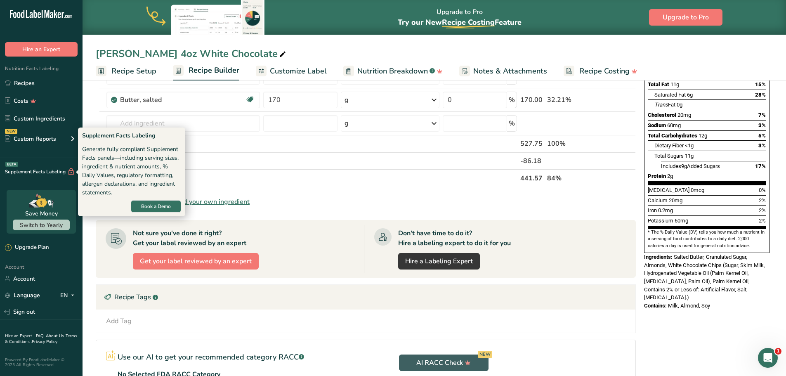
copy span "Milk, Almond, Soy"
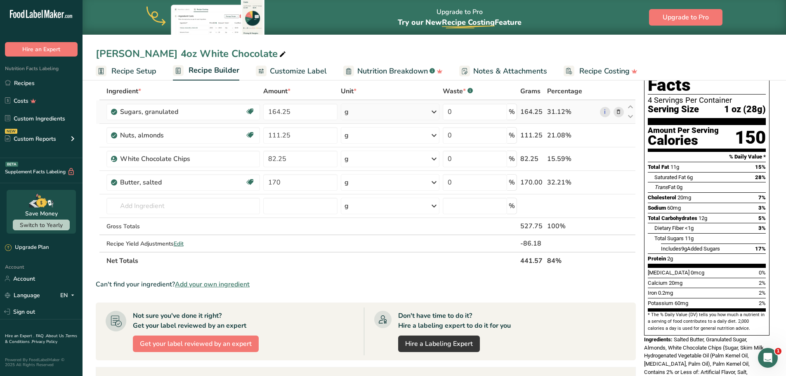
scroll to position [82, 0]
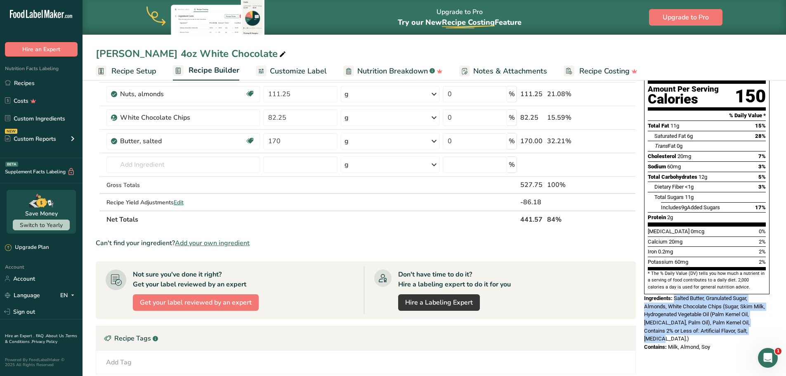
drag, startPoint x: 674, startPoint y: 279, endPoint x: 744, endPoint y: 313, distance: 77.3
click at [744, 313] on div "Ingredients: Salted Butter, Granulated Sugar, Almonds, White Chocolate Chips (S…" at bounding box center [706, 318] width 125 height 49
copy span "Salted Butter, Granulated Sugar, Almonds, White Chocolate Chips (Sugar, Skim Mi…"
drag, startPoint x: 713, startPoint y: 320, endPoint x: 669, endPoint y: 324, distance: 45.1
click at [669, 343] on div "Contains: Milk, Almond, Soy" at bounding box center [706, 347] width 125 height 8
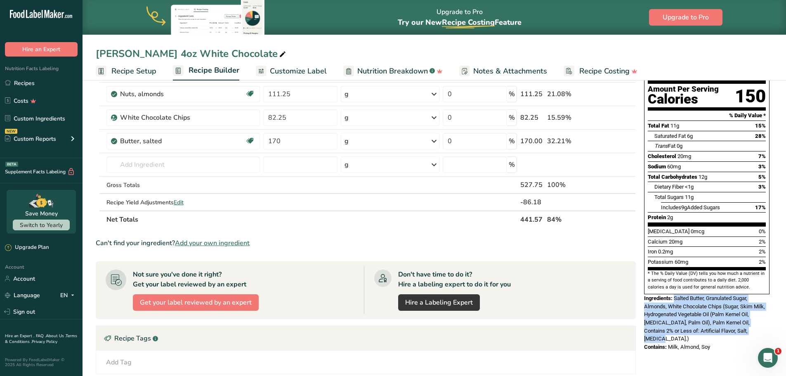
copy span "Milk, Almond, Soy"
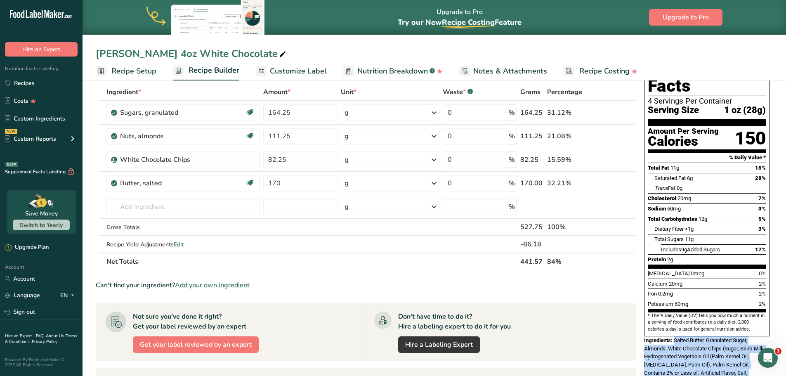
scroll to position [0, 0]
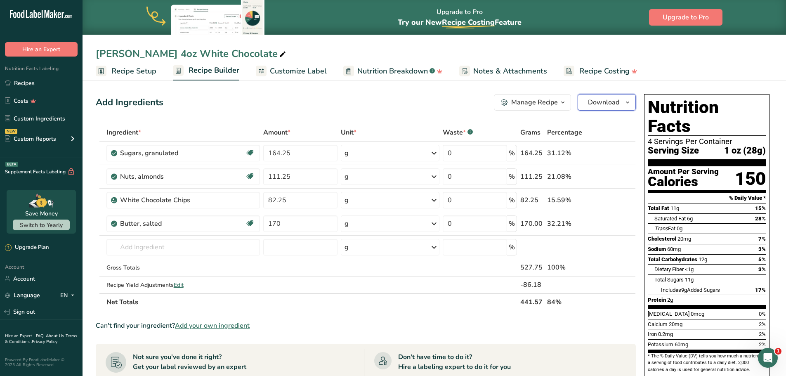
click at [612, 100] on span "Download" at bounding box center [603, 102] width 31 height 10
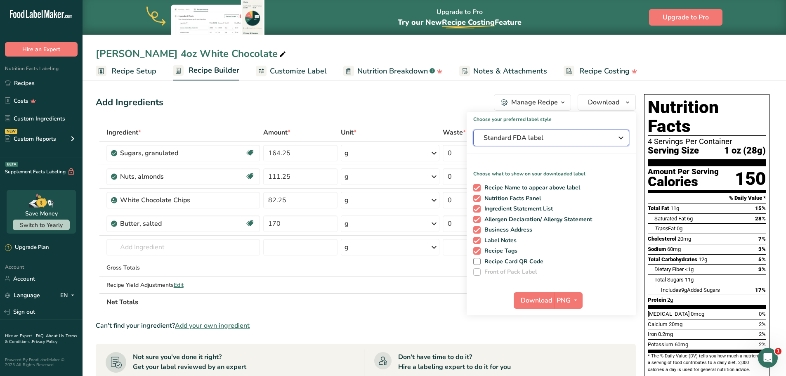
click at [567, 144] on button "Standard FDA label" at bounding box center [551, 137] width 156 height 16
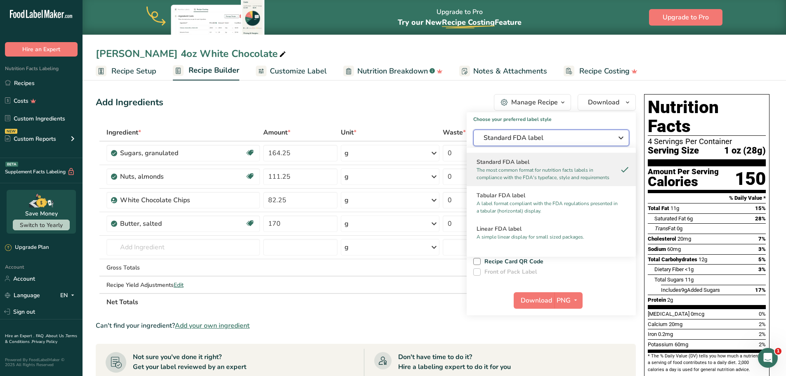
click at [596, 136] on span "Standard FDA label" at bounding box center [545, 138] width 124 height 10
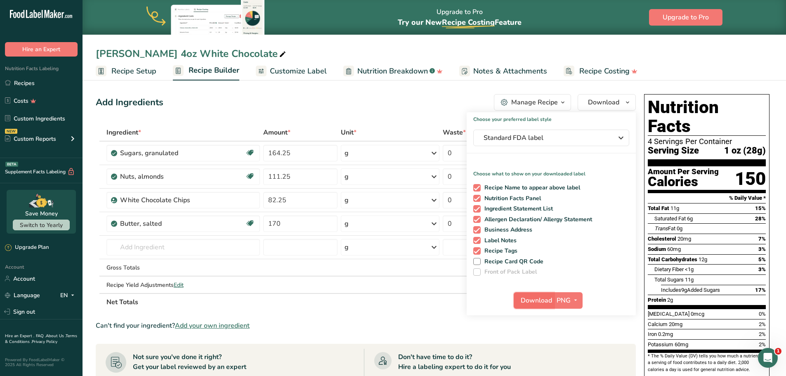
click at [527, 299] on span "Download" at bounding box center [535, 300] width 31 height 10
click at [580, 133] on span "Standard FDA label" at bounding box center [545, 138] width 124 height 10
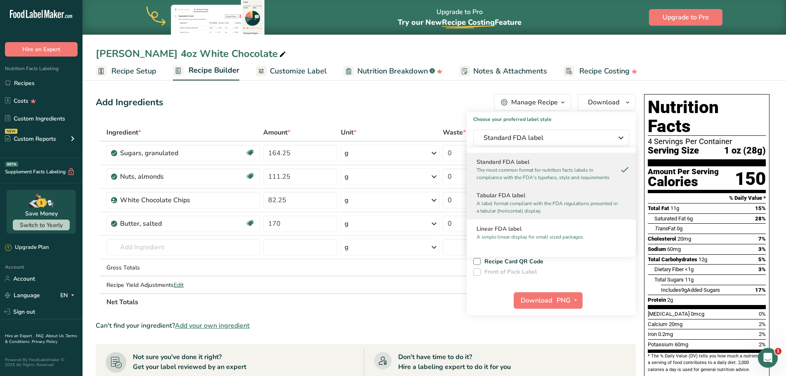
click at [526, 198] on h2 "Tabular FDA label" at bounding box center [550, 195] width 149 height 9
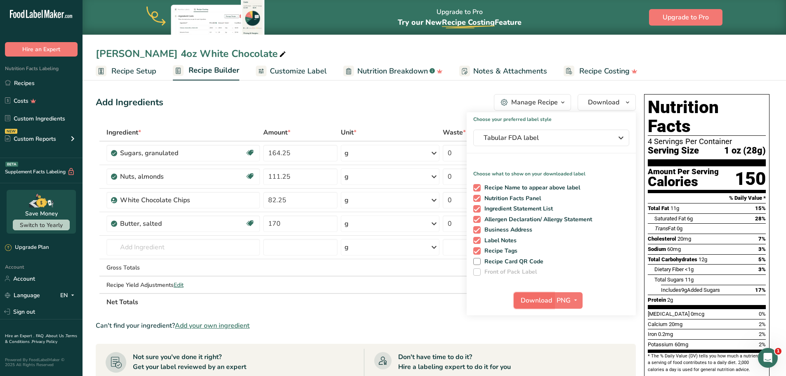
click at [529, 299] on span "Download" at bounding box center [535, 300] width 31 height 10
click at [570, 139] on span "Tabular FDA label" at bounding box center [545, 138] width 124 height 10
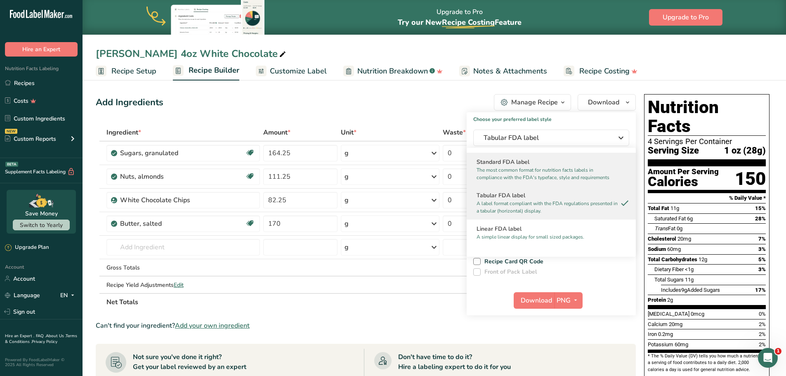
click at [572, 164] on h2 "Standard FDA label" at bounding box center [550, 162] width 149 height 9
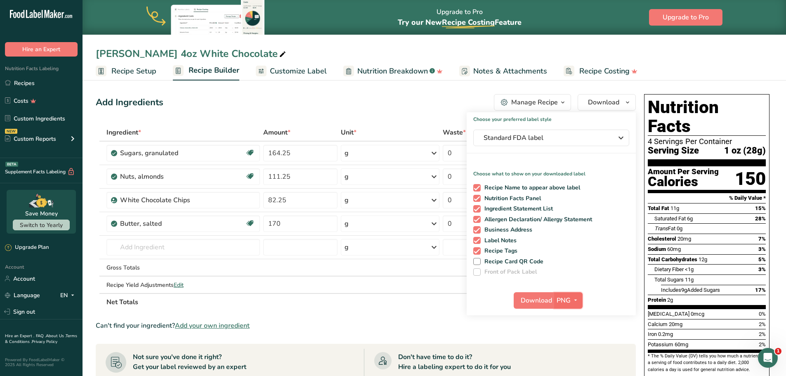
click at [574, 298] on icon "button" at bounding box center [575, 300] width 7 height 10
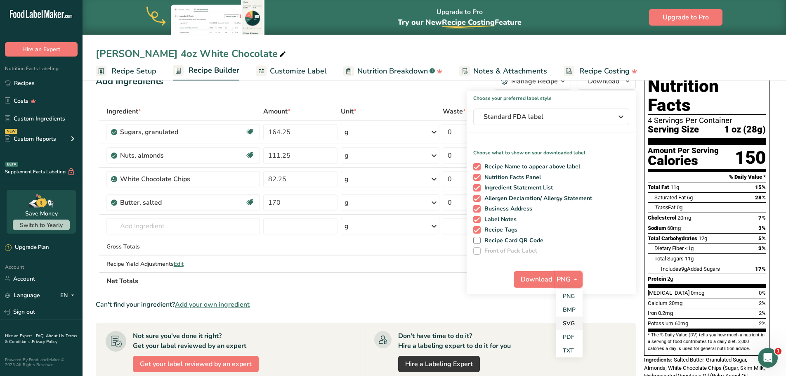
scroll to position [41, 0]
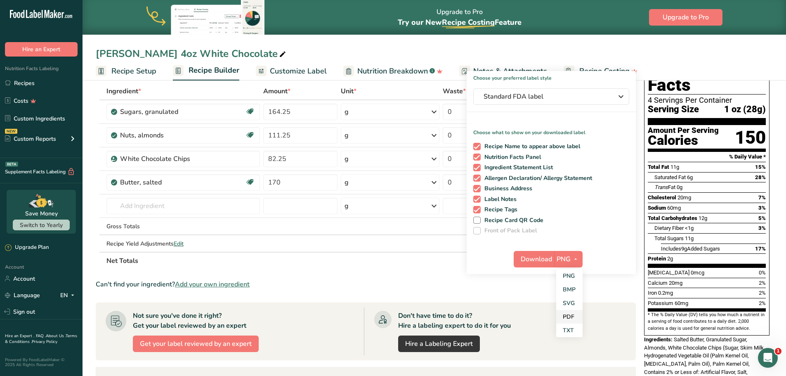
click at [571, 314] on link "PDF" at bounding box center [569, 317] width 26 height 14
click at [525, 257] on span "Download" at bounding box center [536, 259] width 31 height 10
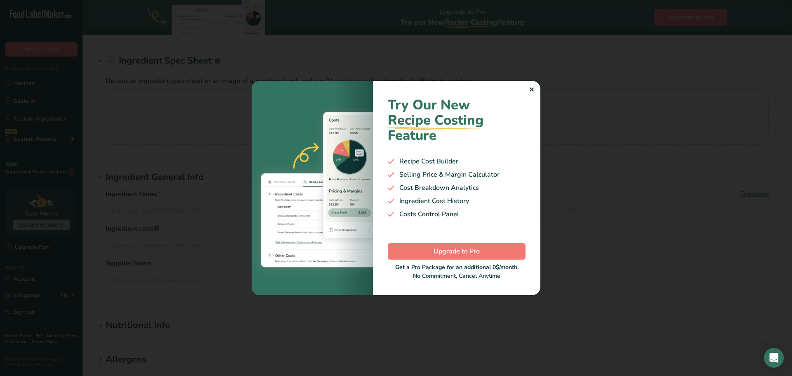
type input "Milk Chocolate Chips"
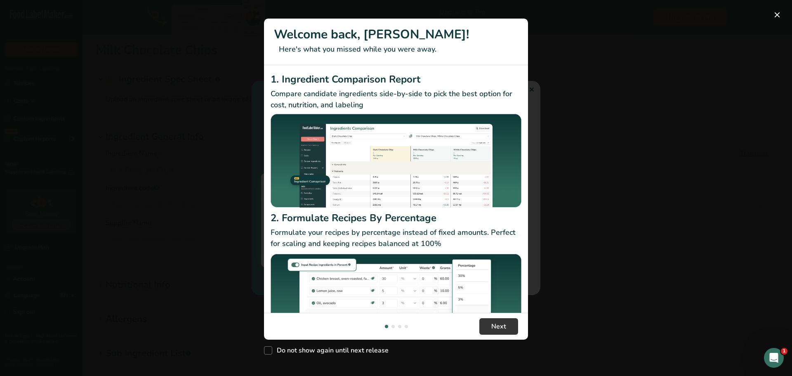
click at [192, 128] on div "New Features" at bounding box center [396, 188] width 792 height 376
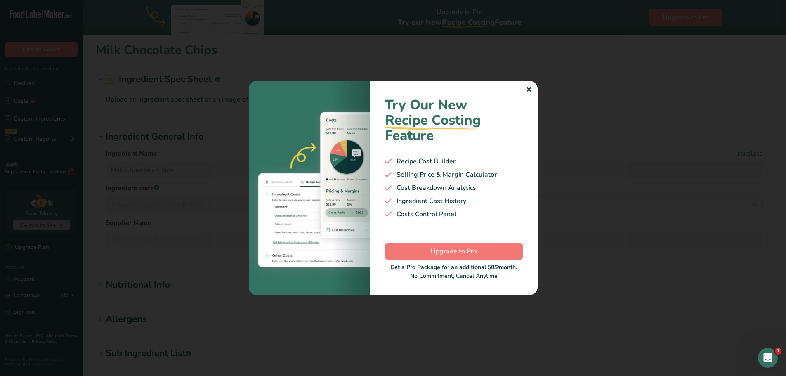
click at [144, 107] on div at bounding box center [393, 188] width 786 height 376
click at [526, 94] on div "✕" at bounding box center [528, 90] width 5 height 10
